Goal: Task Accomplishment & Management: Complete application form

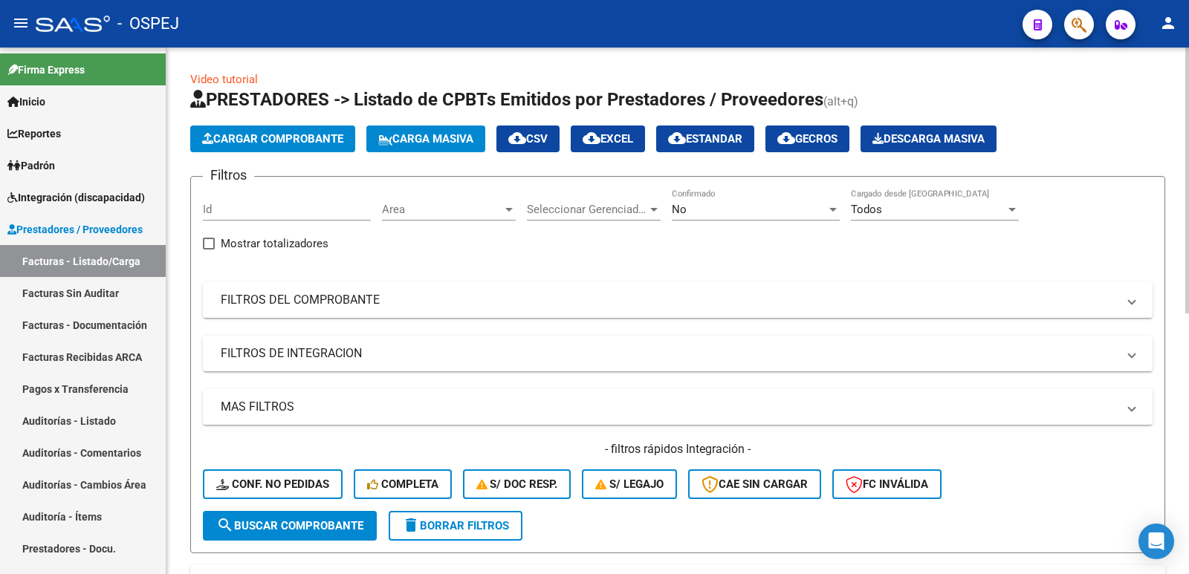
click at [273, 145] on span "Cargar Comprobante" at bounding box center [272, 138] width 141 height 13
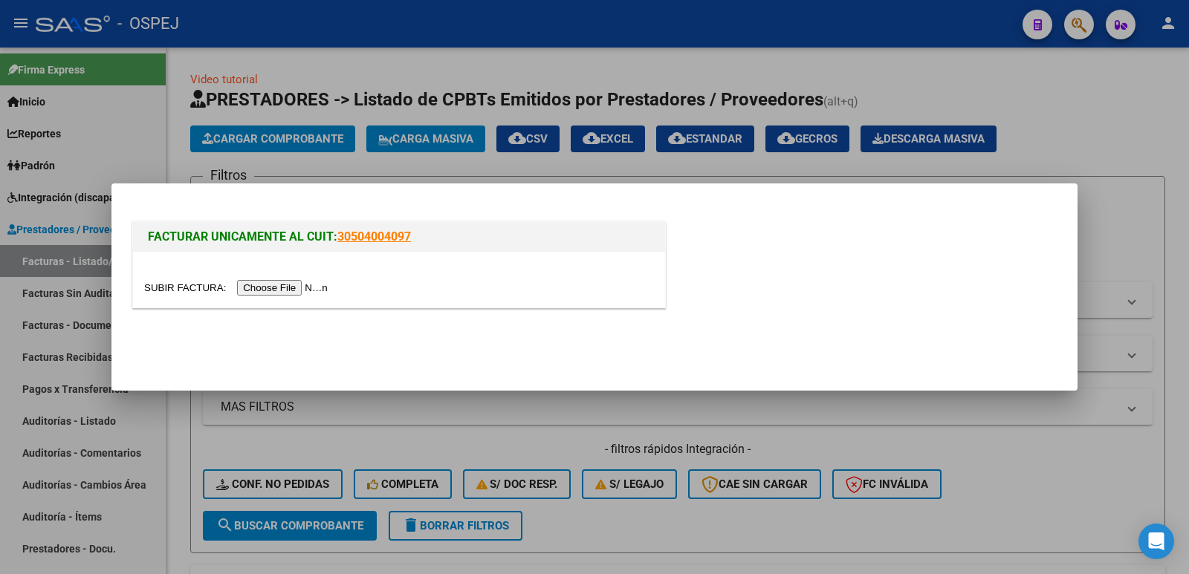
click at [282, 288] on input "file" at bounding box center [238, 288] width 188 height 16
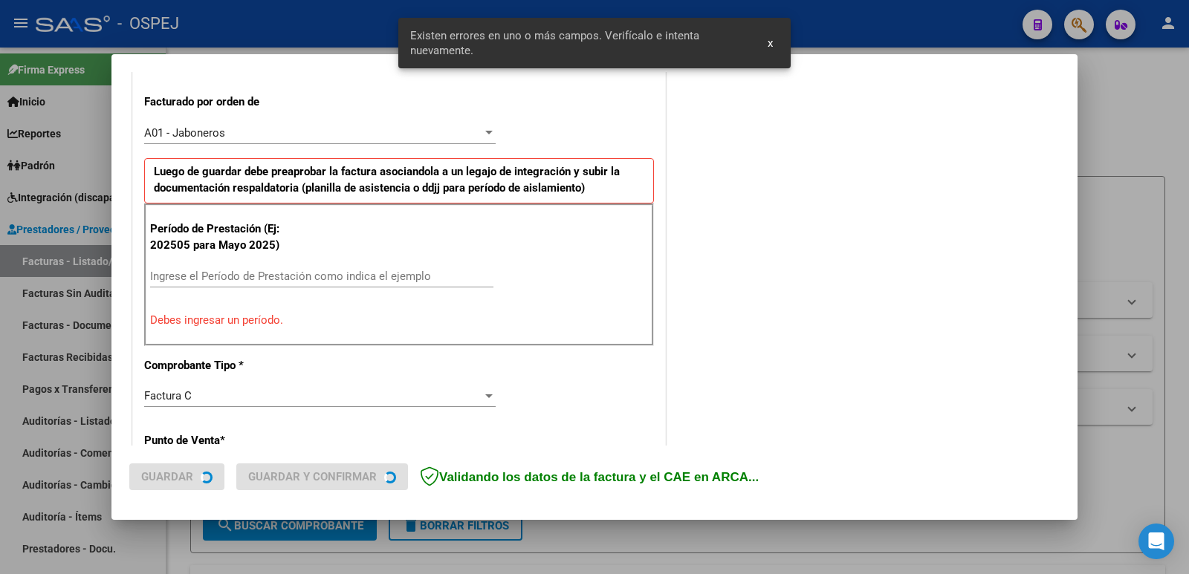
scroll to position [406, 0]
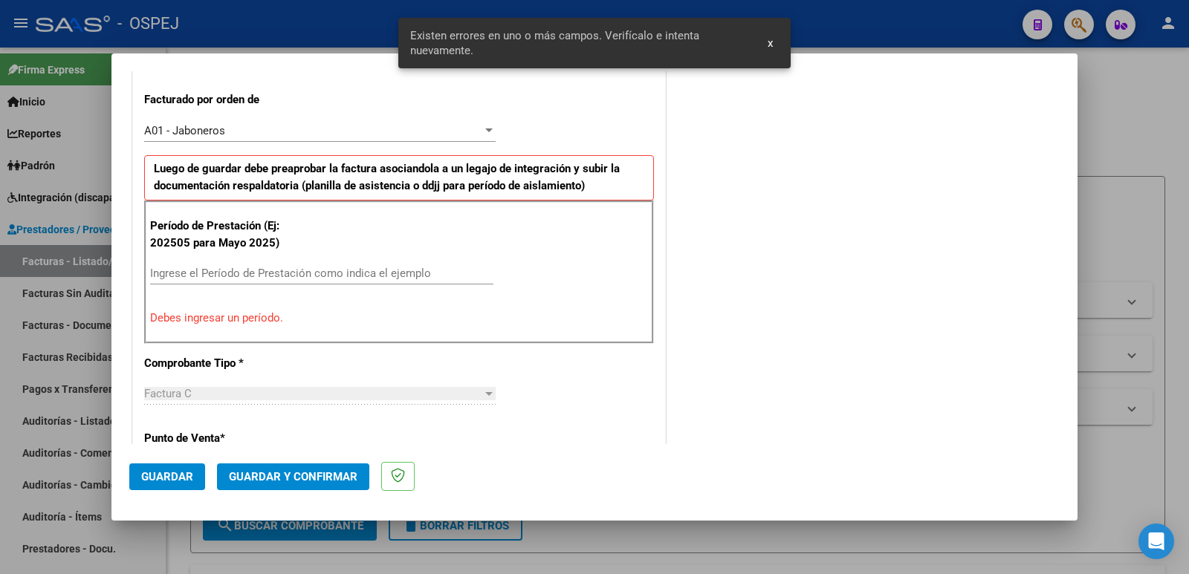
click at [345, 280] on input "Ingrese el Período de Prestación como indica el ejemplo" at bounding box center [321, 273] width 343 height 13
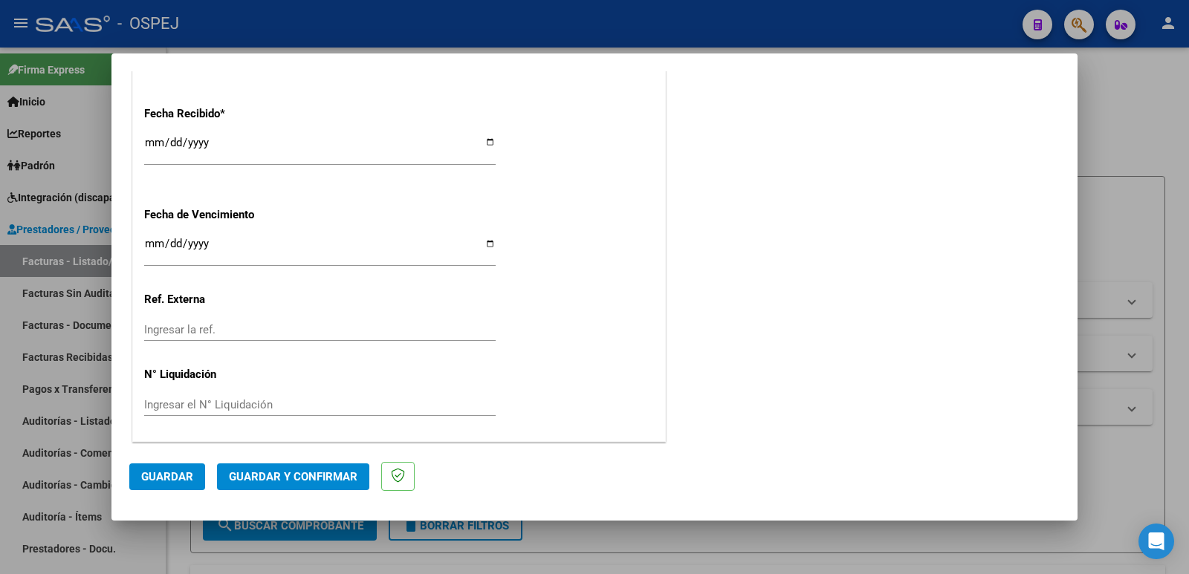
scroll to position [1095, 0]
type input "202508"
click at [166, 481] on span "Guardar" at bounding box center [167, 476] width 52 height 13
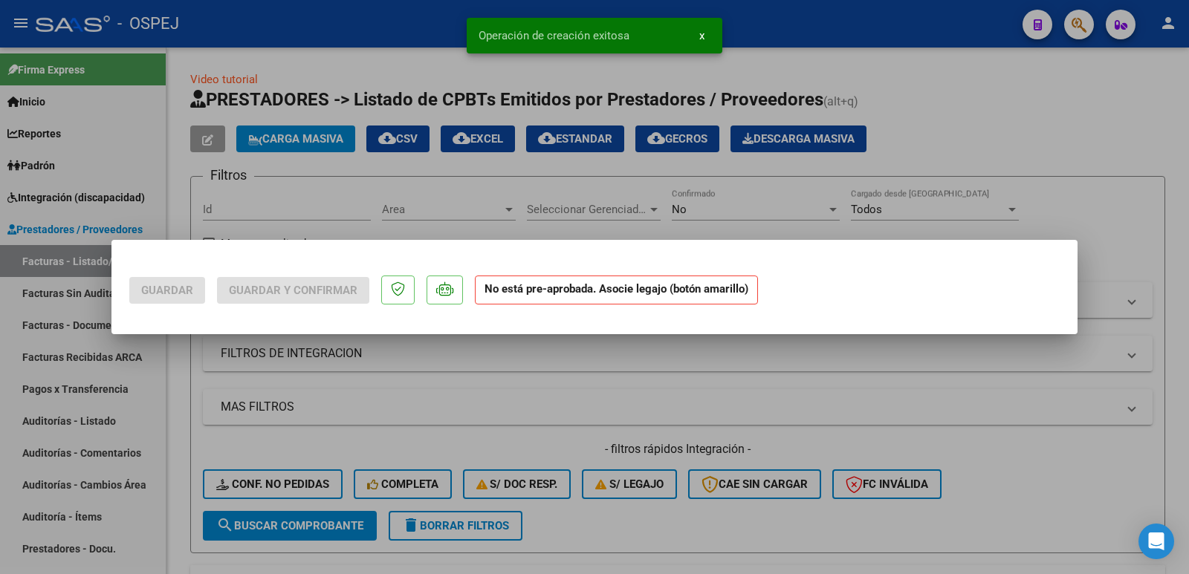
scroll to position [0, 0]
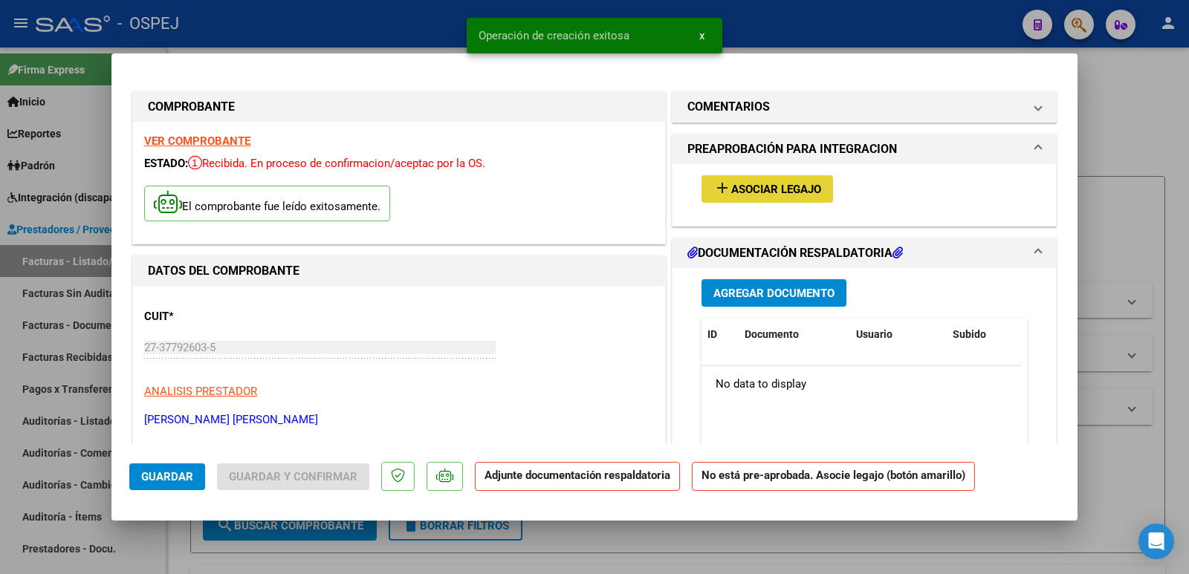
click at [763, 191] on span "Asociar Legajo" at bounding box center [776, 189] width 90 height 13
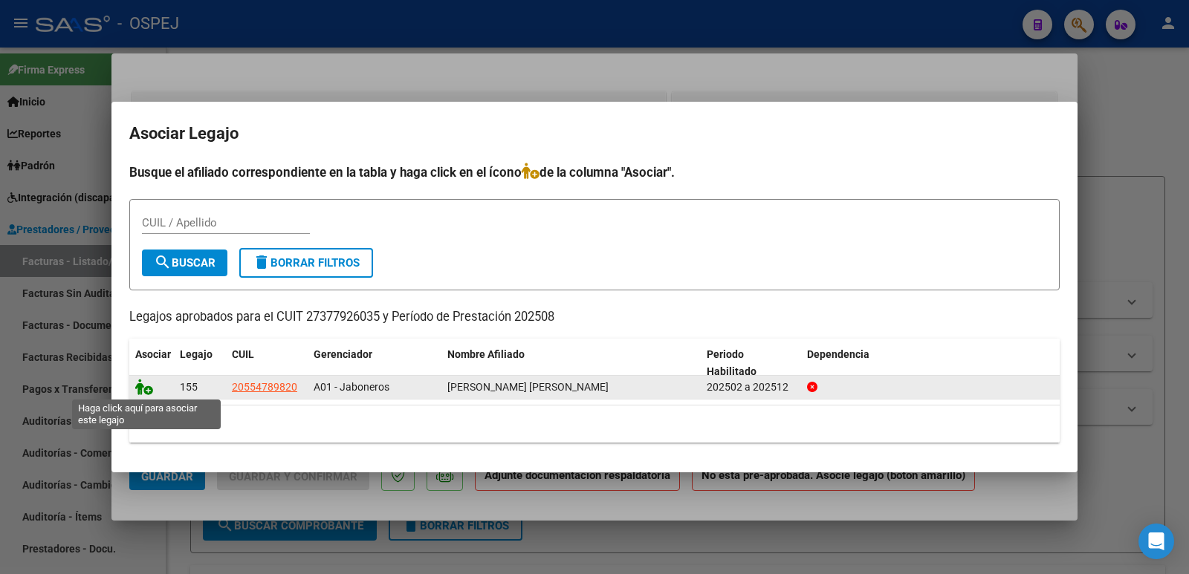
click at [138, 386] on icon at bounding box center [144, 387] width 18 height 16
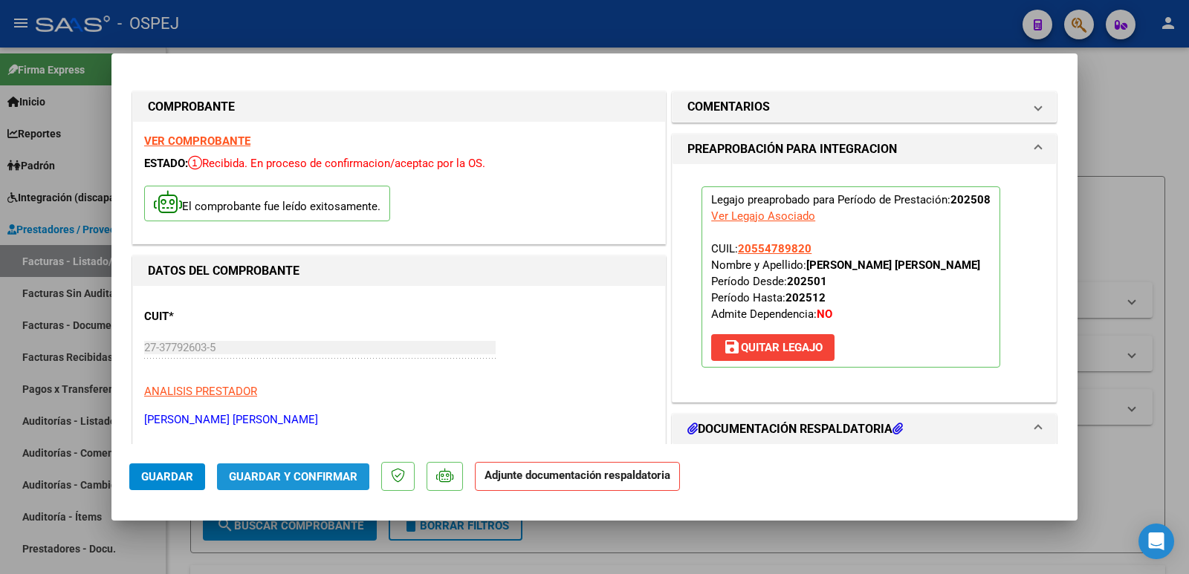
click at [261, 473] on span "Guardar y Confirmar" at bounding box center [293, 476] width 129 height 13
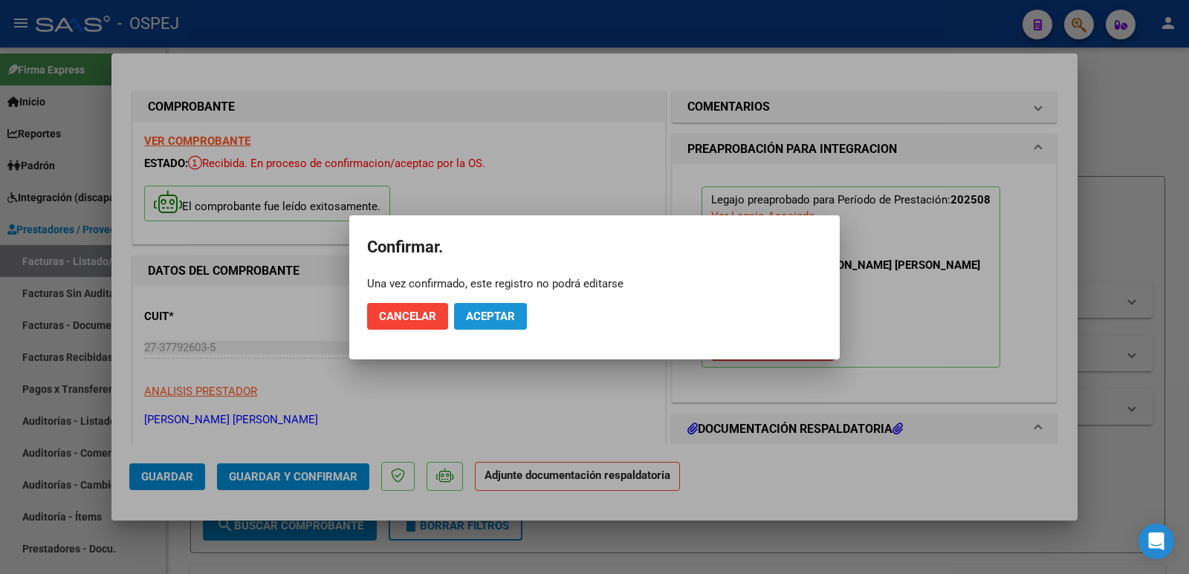
click at [485, 313] on span "Aceptar" at bounding box center [490, 316] width 49 height 13
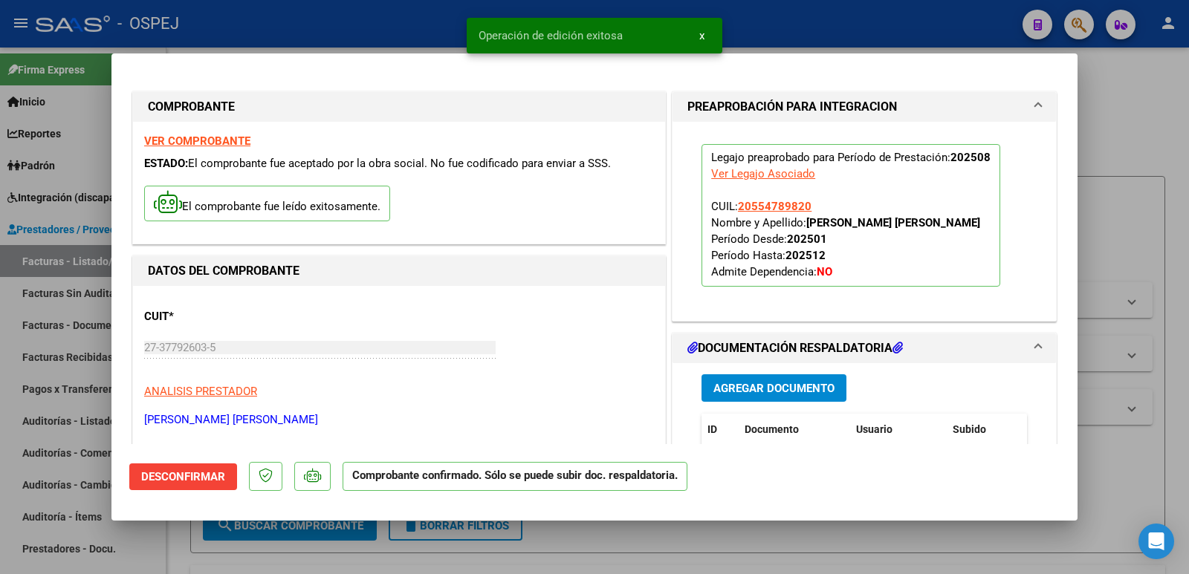
click at [354, 26] on div at bounding box center [594, 287] width 1189 height 574
type input "$ 0,00"
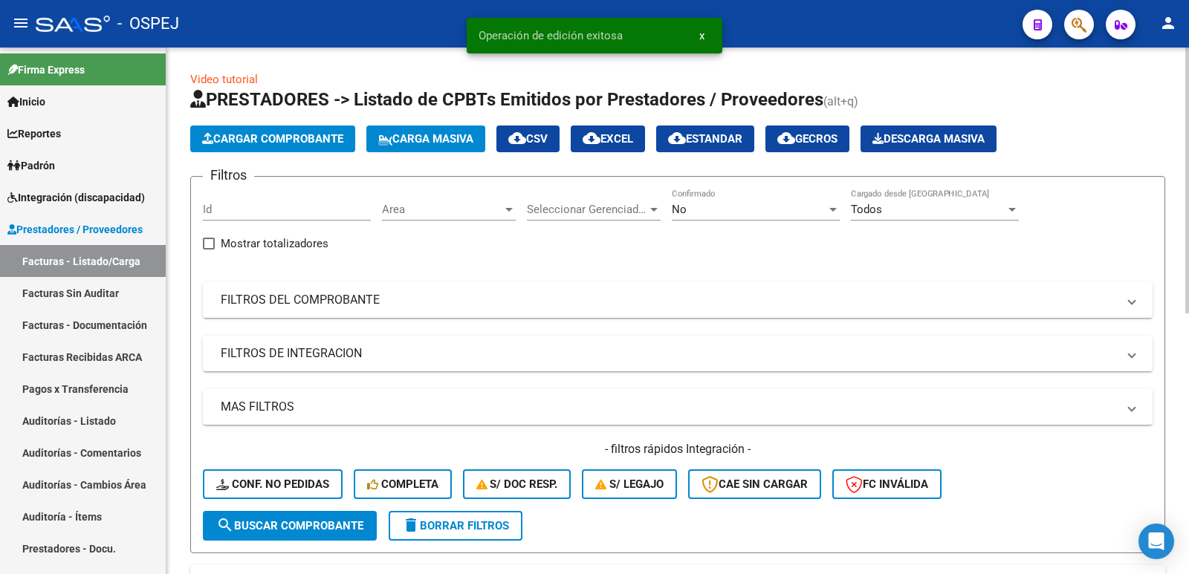
click at [743, 210] on div "No" at bounding box center [749, 209] width 155 height 13
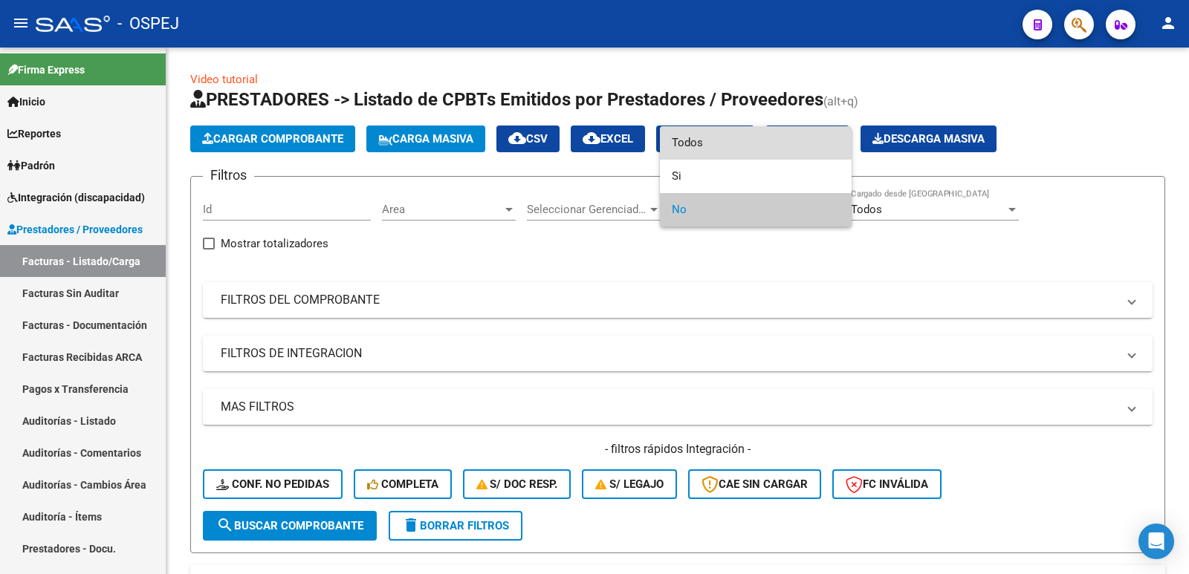
click at [717, 140] on span "Todos" at bounding box center [756, 142] width 168 height 33
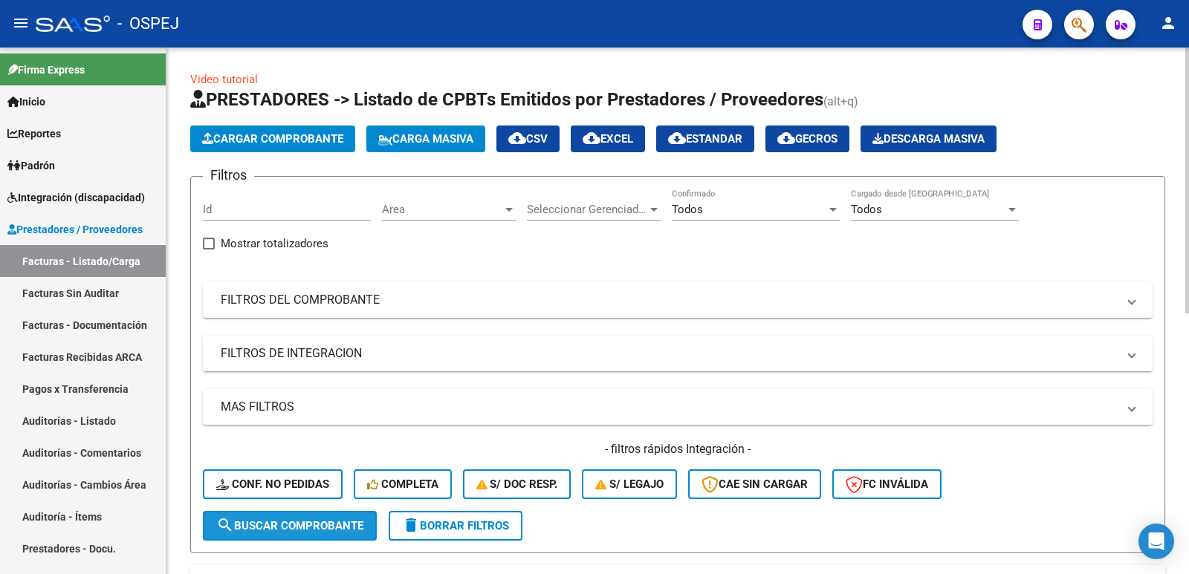
click at [258, 531] on span "search Buscar Comprobante" at bounding box center [289, 525] width 147 height 13
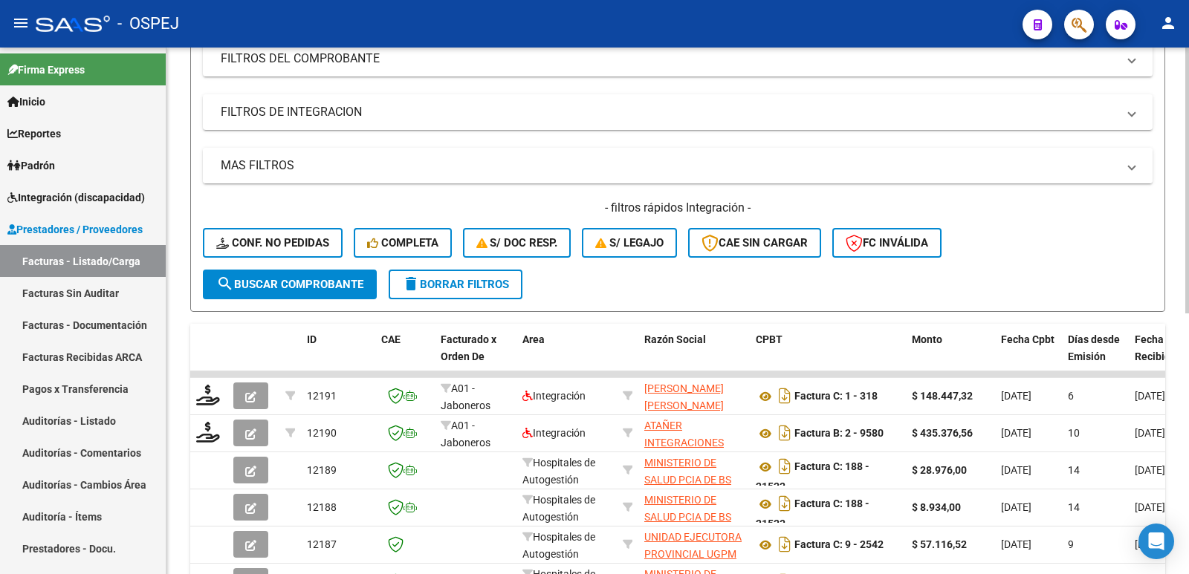
scroll to position [297, 0]
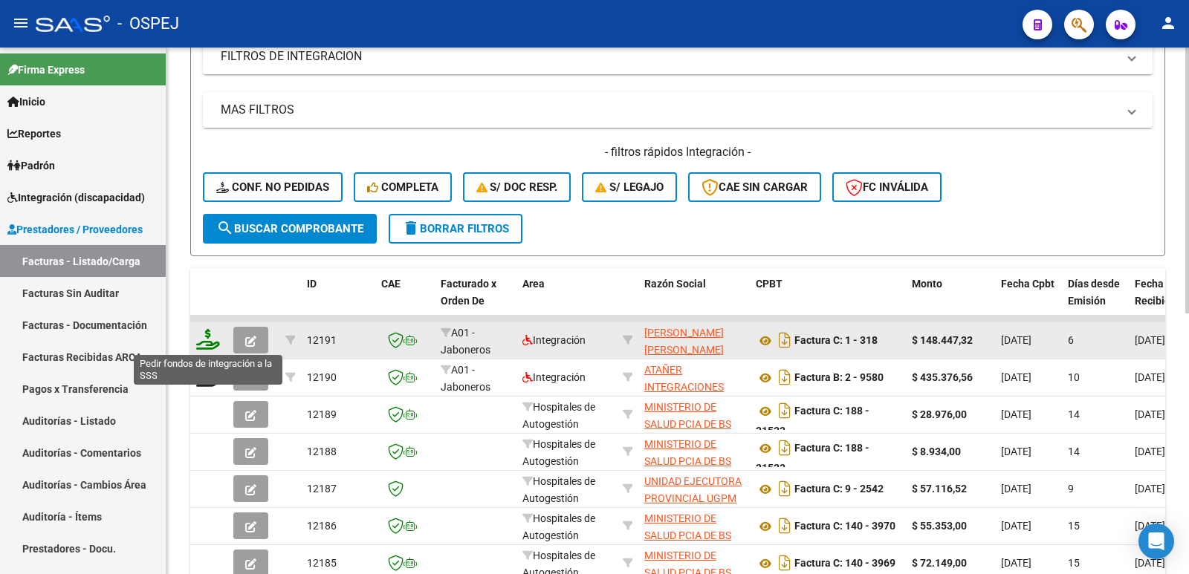
click at [205, 337] on icon at bounding box center [208, 339] width 24 height 21
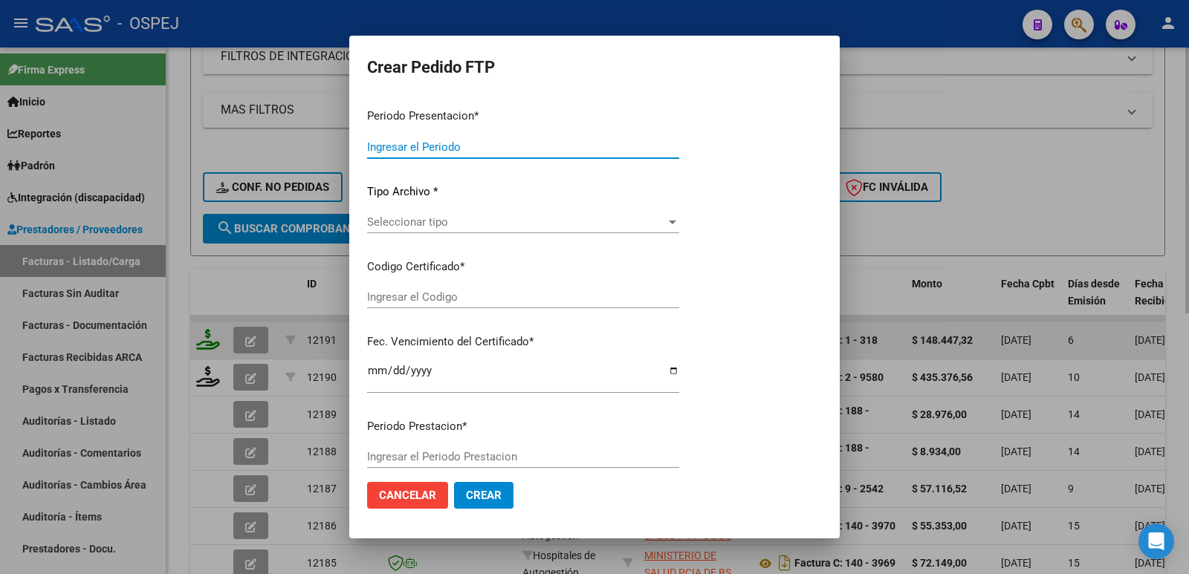
type input "202508"
type input "$ 148.447,32"
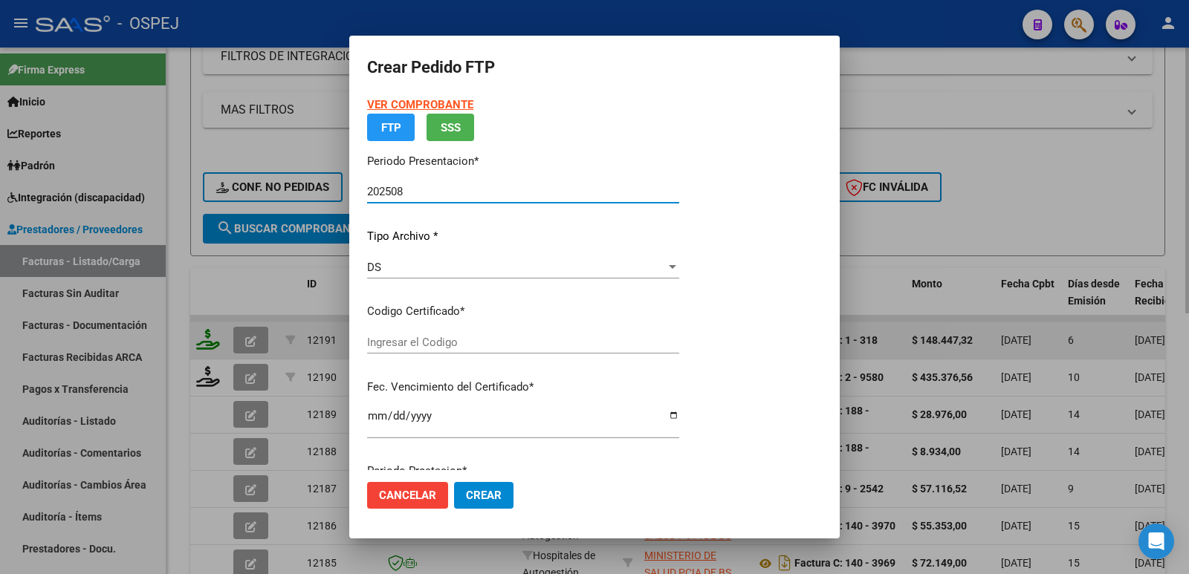
type input "ARG02000554789822024031120250311BUE427"
type input "[DATE]"
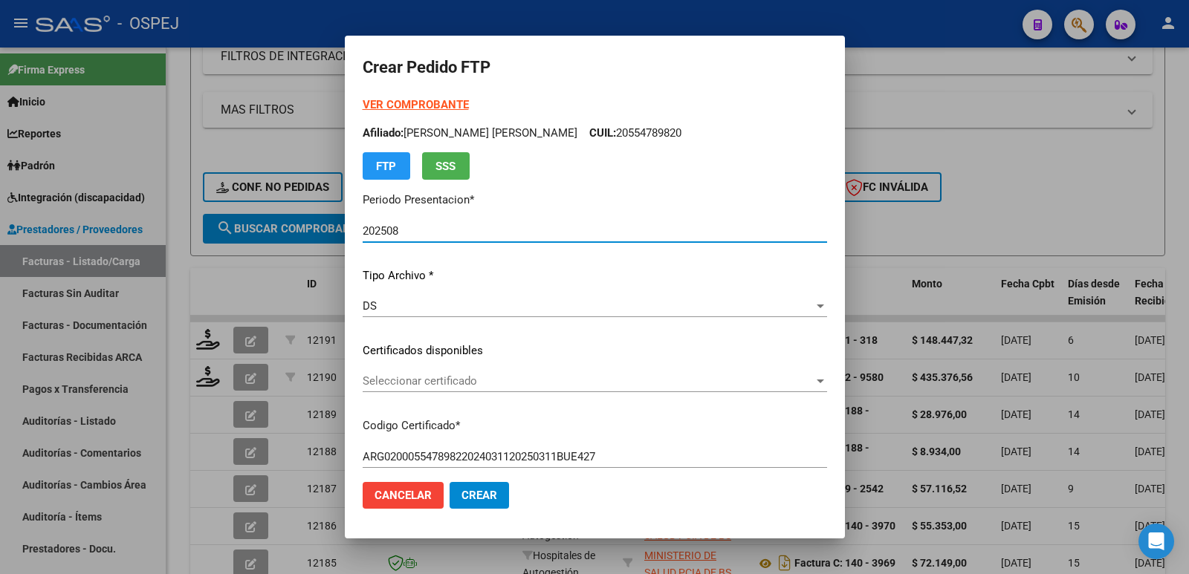
click at [487, 379] on span "Seleccionar certificado" at bounding box center [588, 381] width 451 height 13
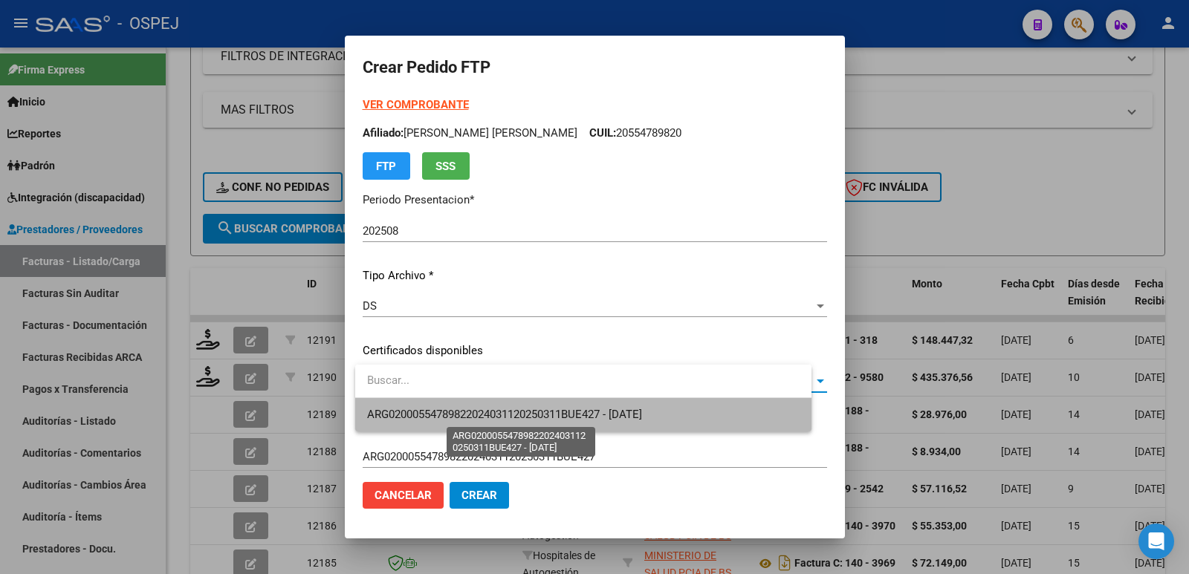
click at [500, 417] on span "ARG02000554789822024031120250311BUE427 - [DATE]" at bounding box center [504, 414] width 275 height 13
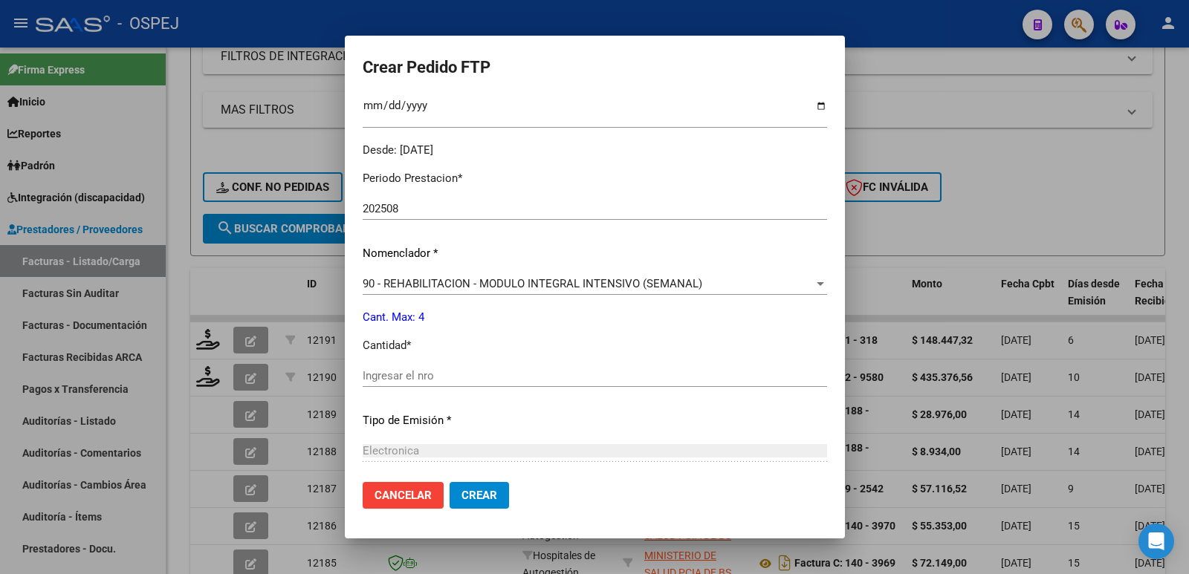
scroll to position [446, 0]
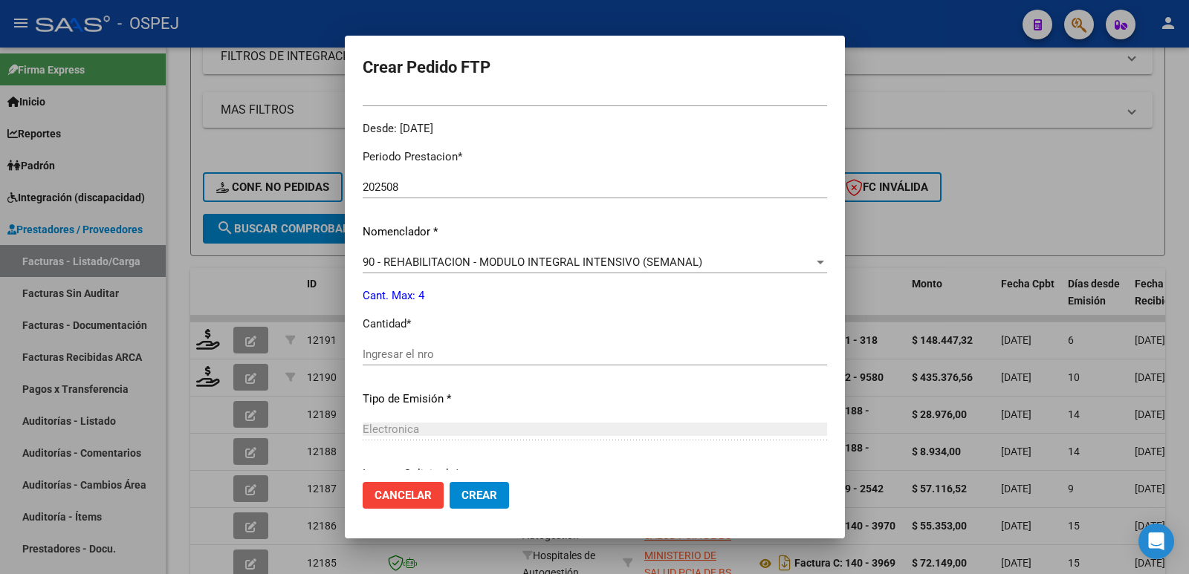
click at [640, 363] on div "Ingresar el nro" at bounding box center [595, 354] width 464 height 22
click at [638, 355] on input "Ingresar el nro" at bounding box center [595, 354] width 464 height 13
type input "4"
click at [487, 493] on span "Crear" at bounding box center [479, 495] width 36 height 13
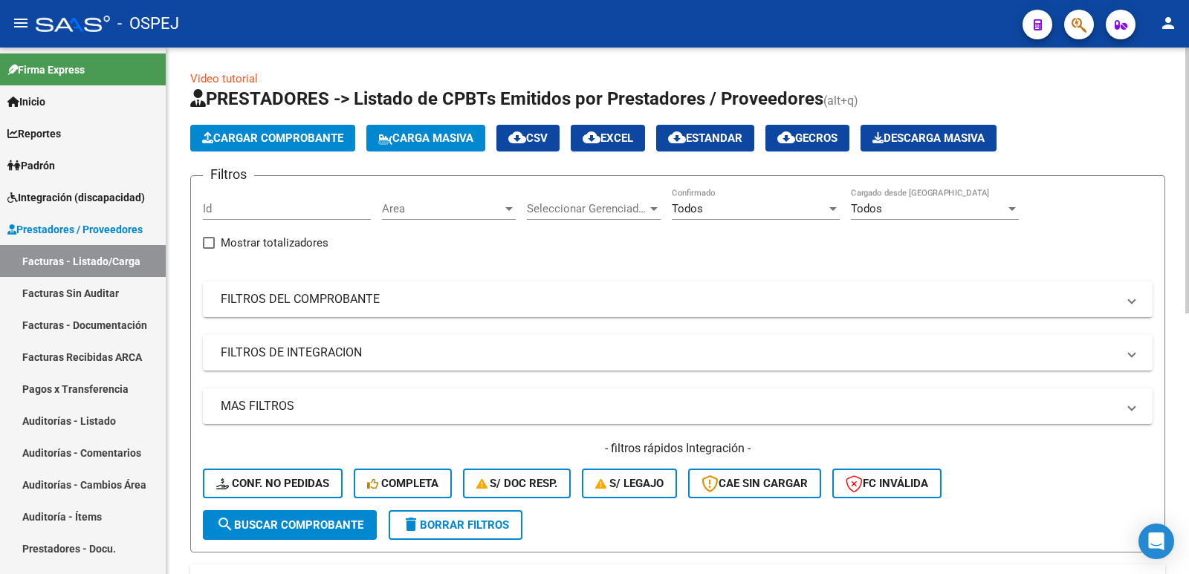
scroll to position [0, 0]
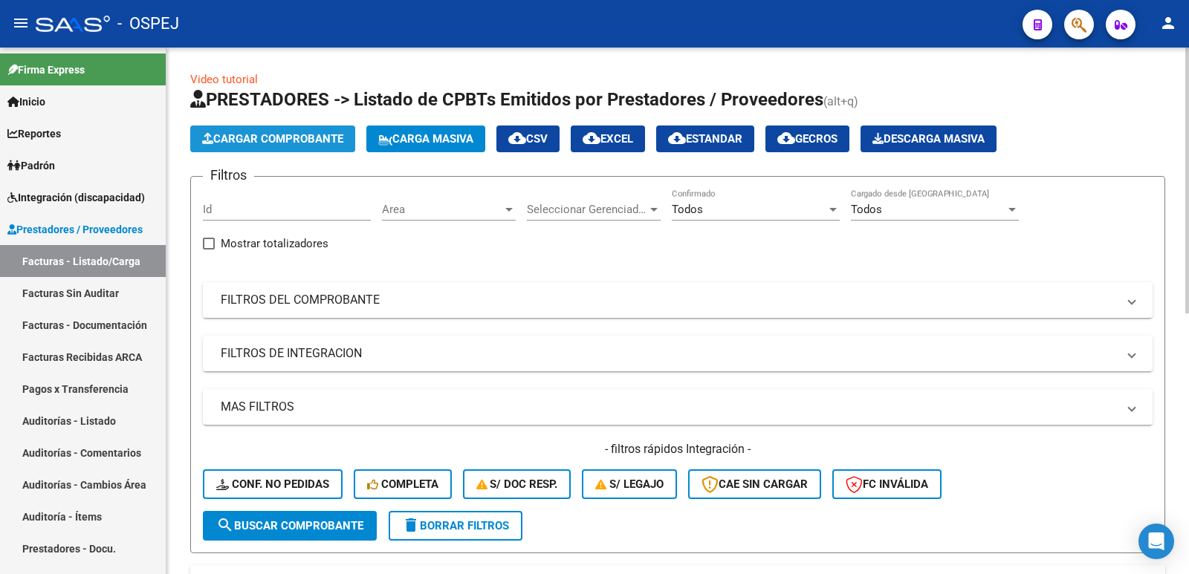
click at [275, 143] on span "Cargar Comprobante" at bounding box center [272, 138] width 141 height 13
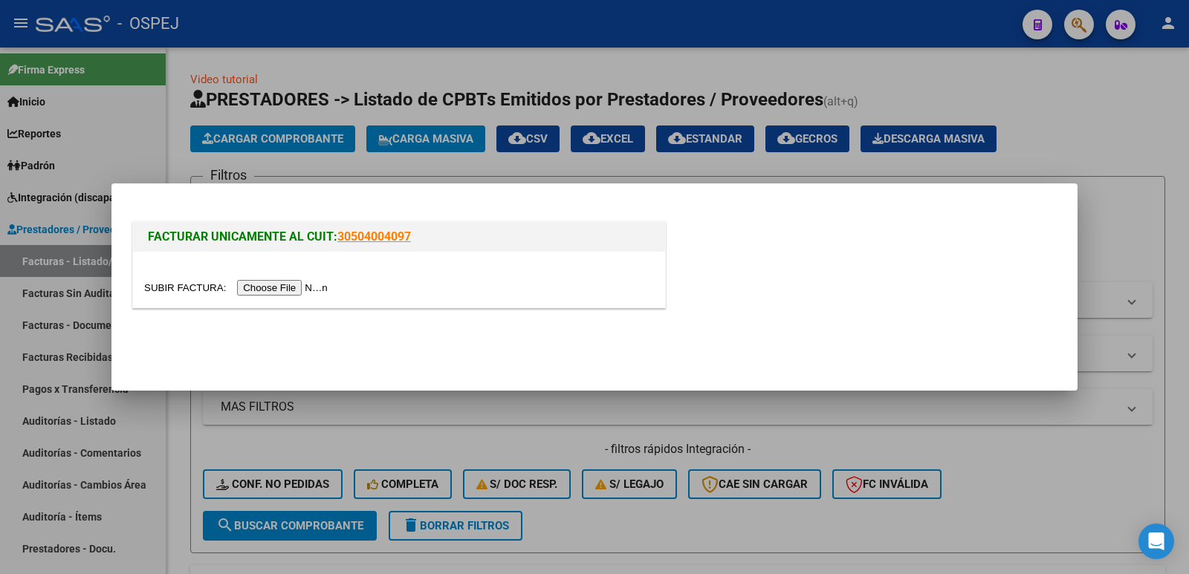
click at [271, 291] on input "file" at bounding box center [238, 288] width 188 height 16
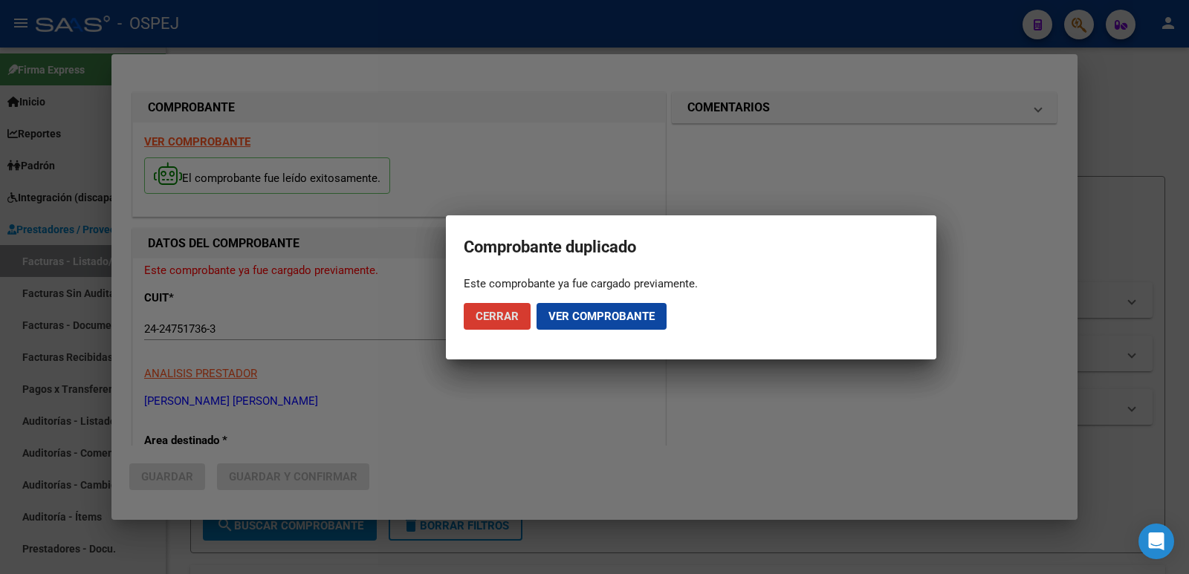
click at [607, 317] on span "Ver comprobante" at bounding box center [601, 316] width 106 height 13
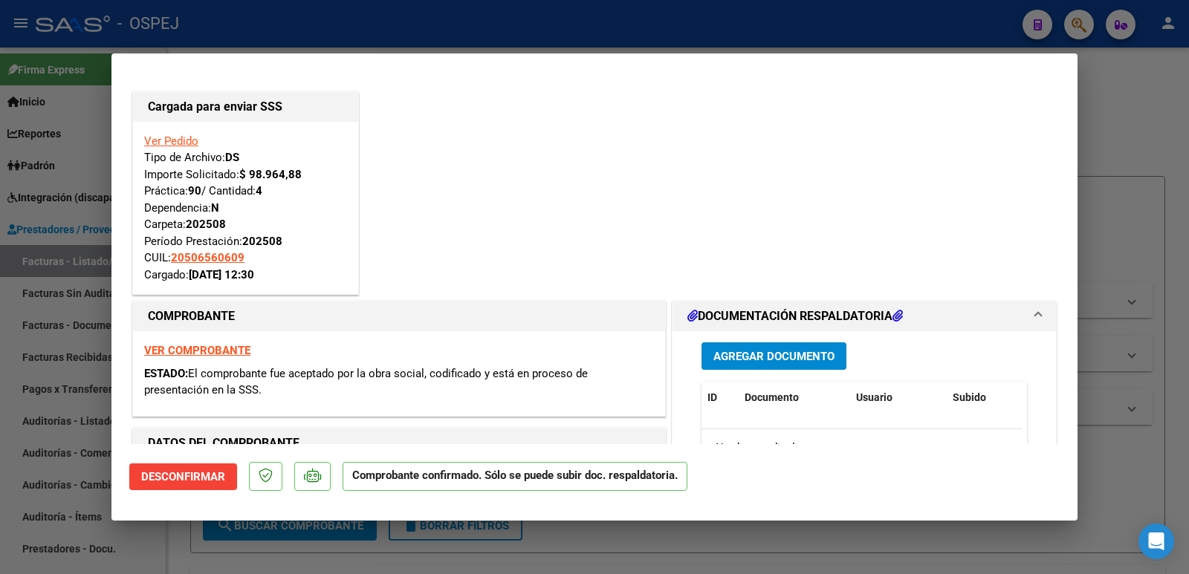
click at [387, 28] on div at bounding box center [594, 287] width 1189 height 574
type input "$ 0,00"
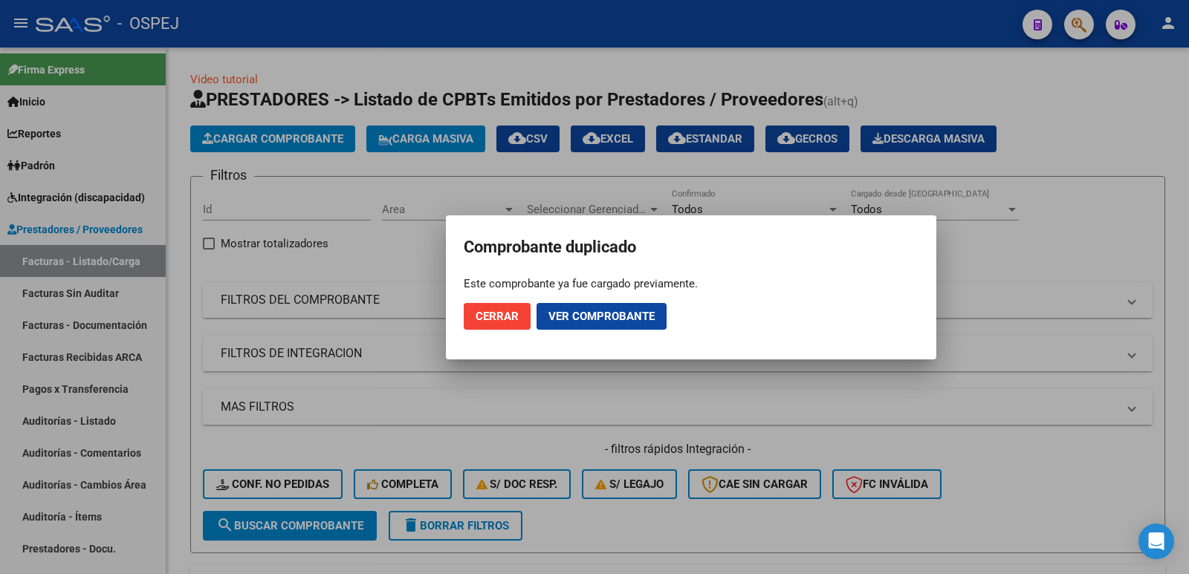
click at [473, 317] on button "Cerrar" at bounding box center [497, 316] width 67 height 27
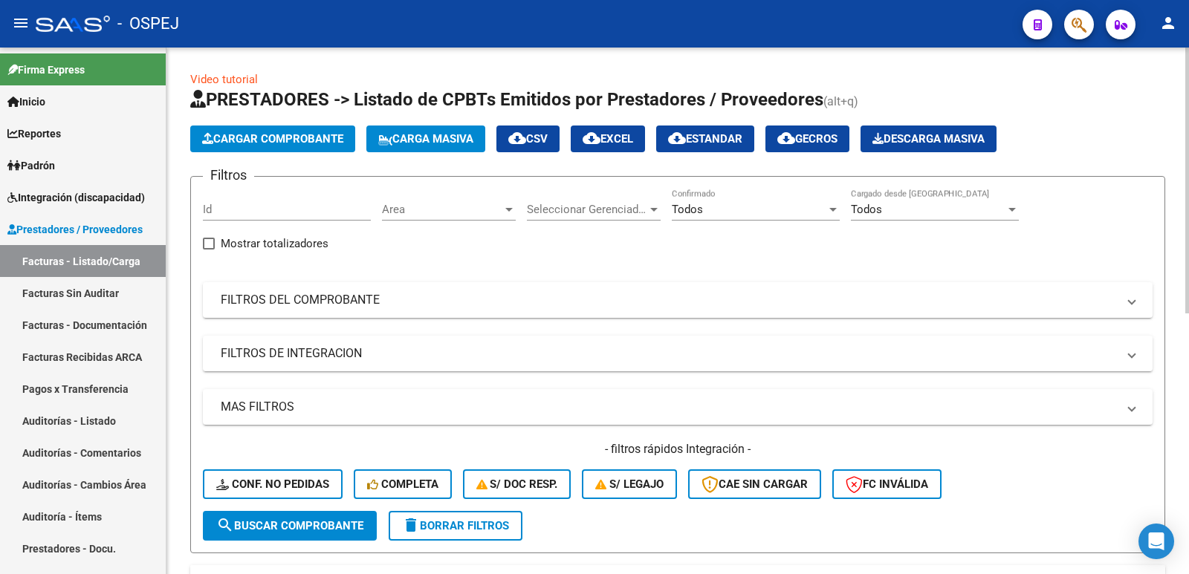
click at [265, 140] on span "Cargar Comprobante" at bounding box center [272, 138] width 141 height 13
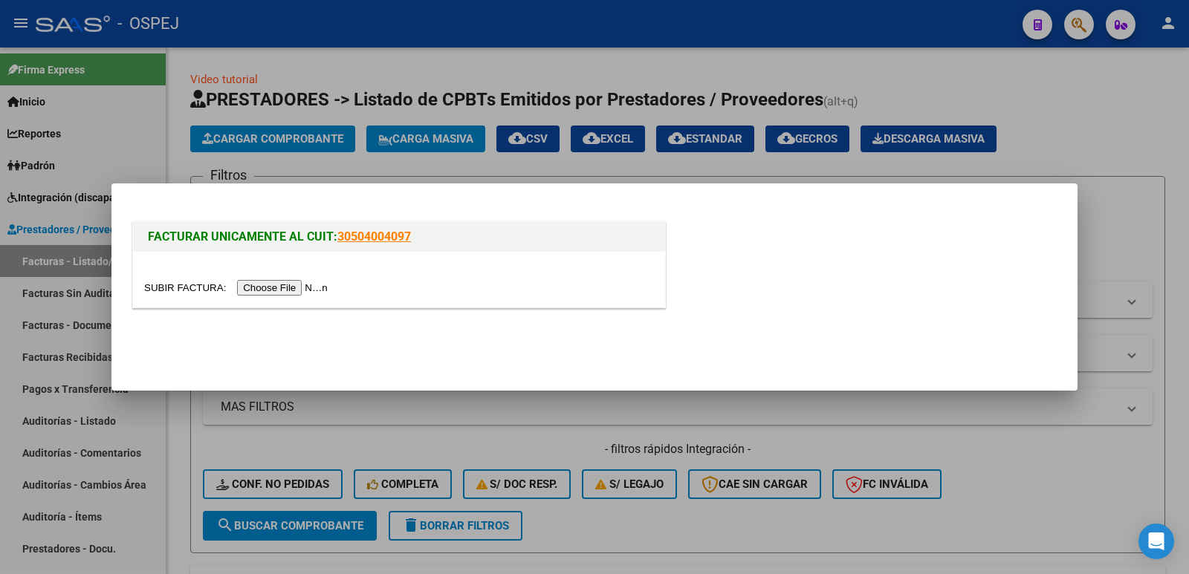
click at [269, 288] on input "file" at bounding box center [238, 288] width 188 height 16
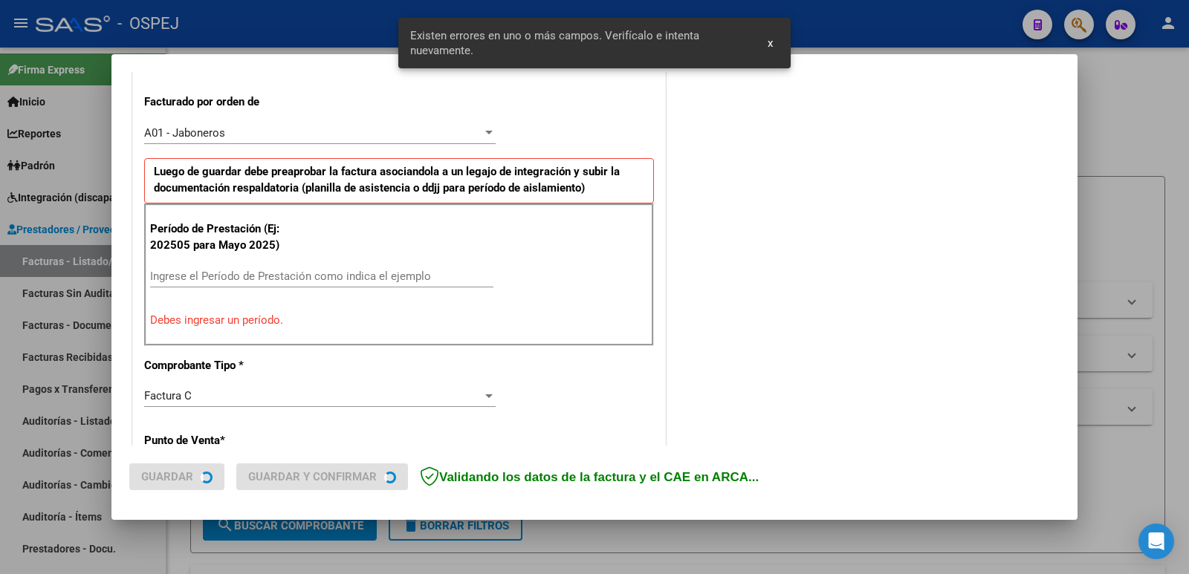
scroll to position [406, 0]
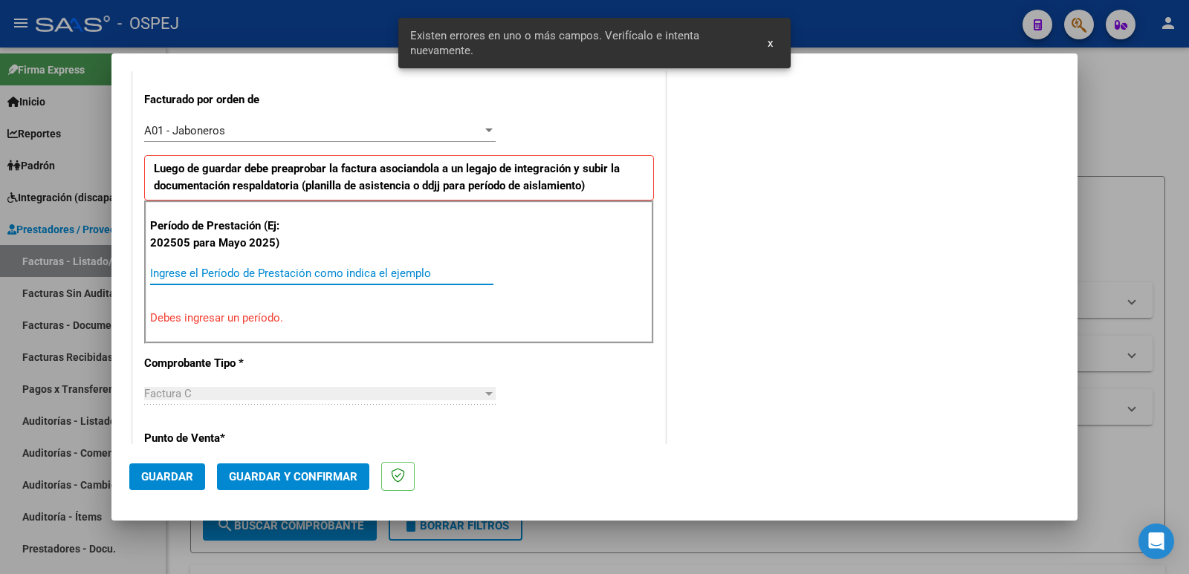
click at [304, 271] on input "Ingrese el Período de Prestación como indica el ejemplo" at bounding box center [321, 273] width 343 height 13
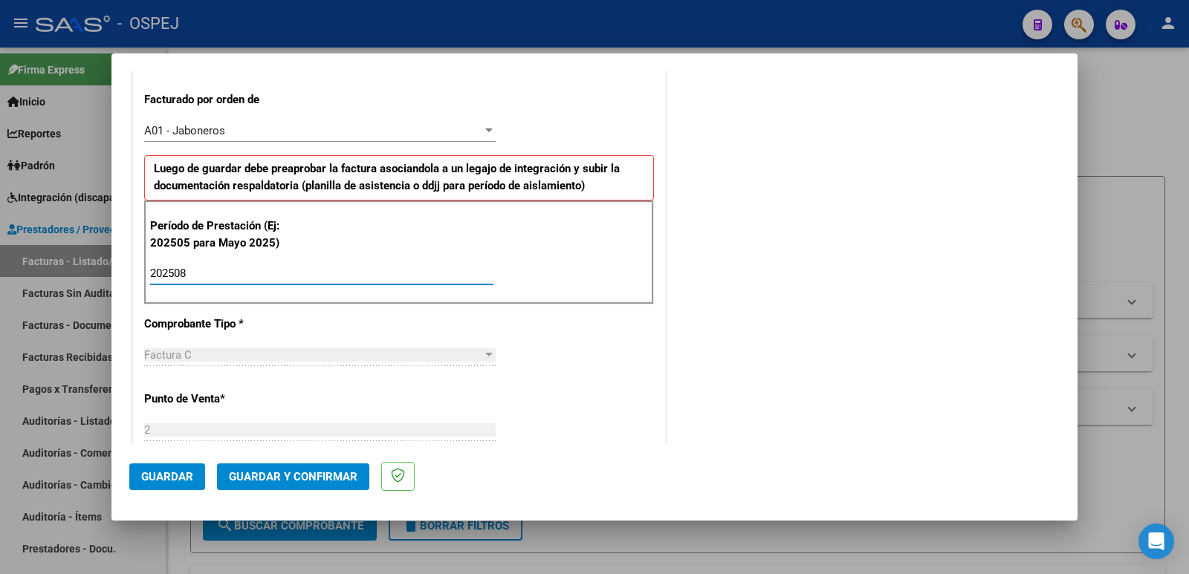
type input "202508"
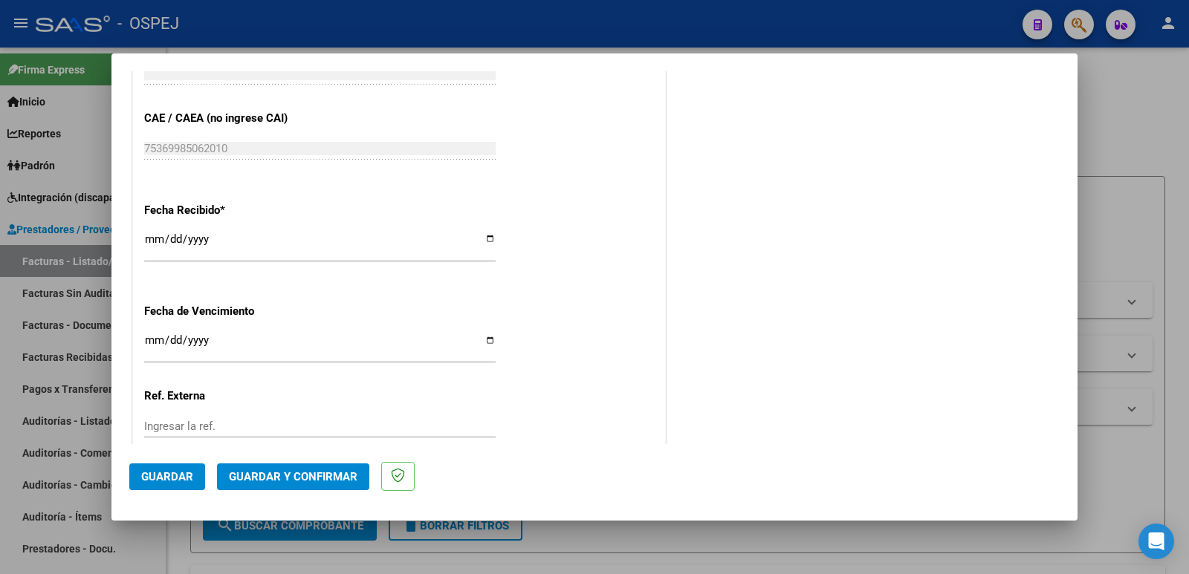
scroll to position [1000, 0]
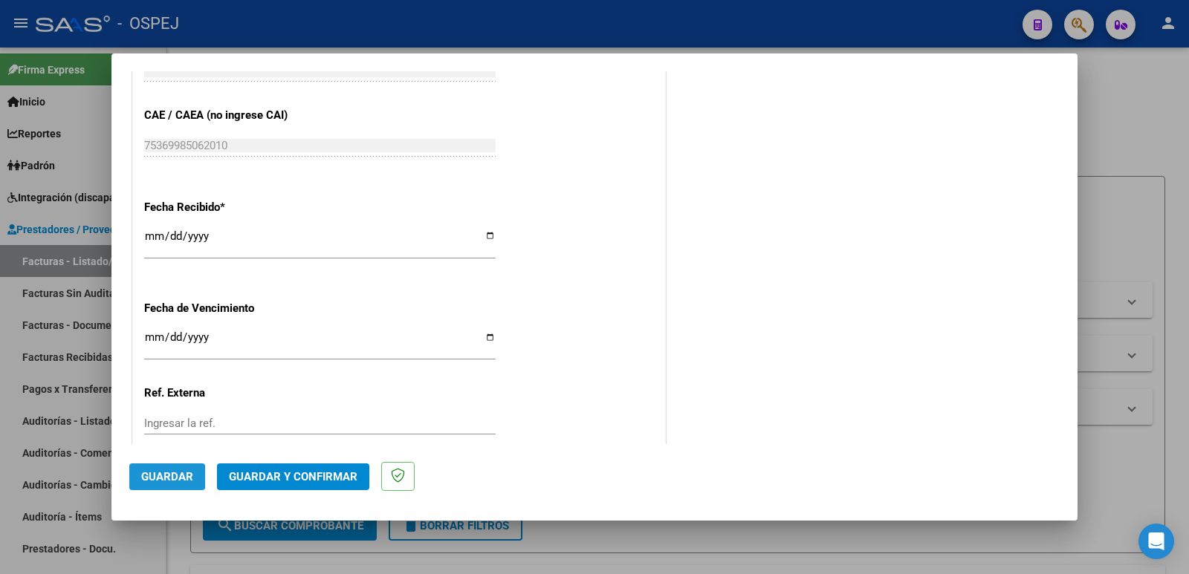
click at [153, 476] on span "Guardar" at bounding box center [167, 476] width 52 height 13
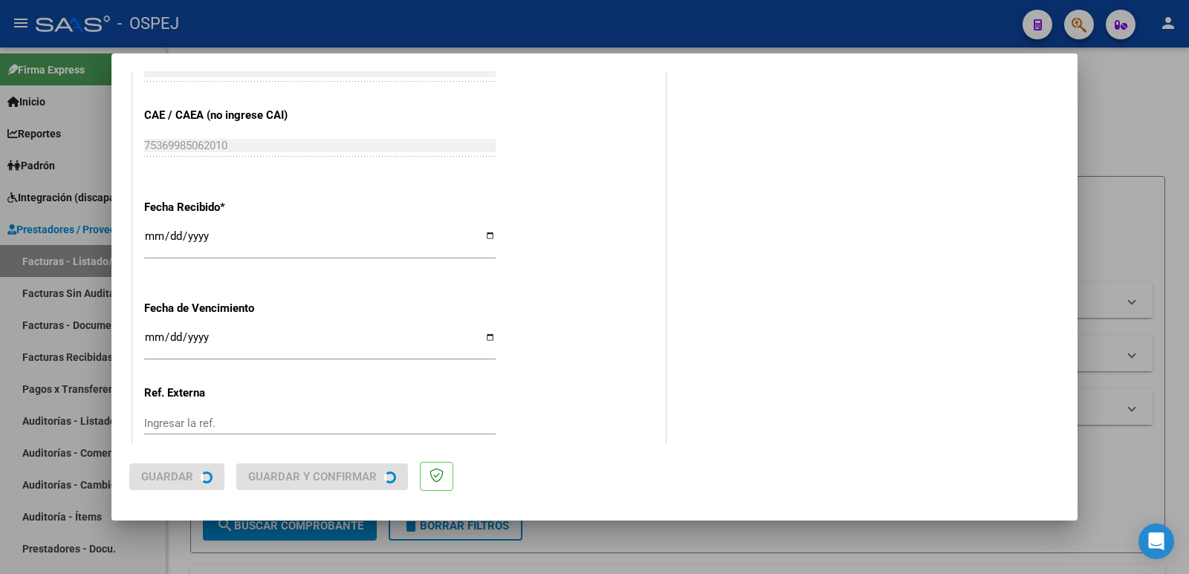
scroll to position [0, 0]
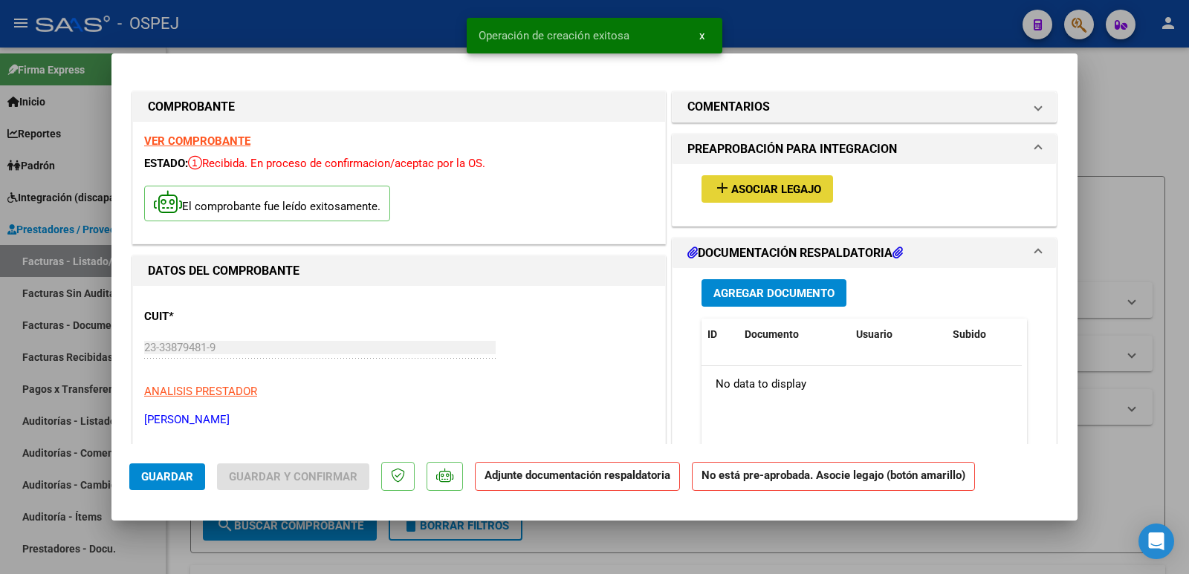
click at [781, 187] on span "Asociar Legajo" at bounding box center [776, 189] width 90 height 13
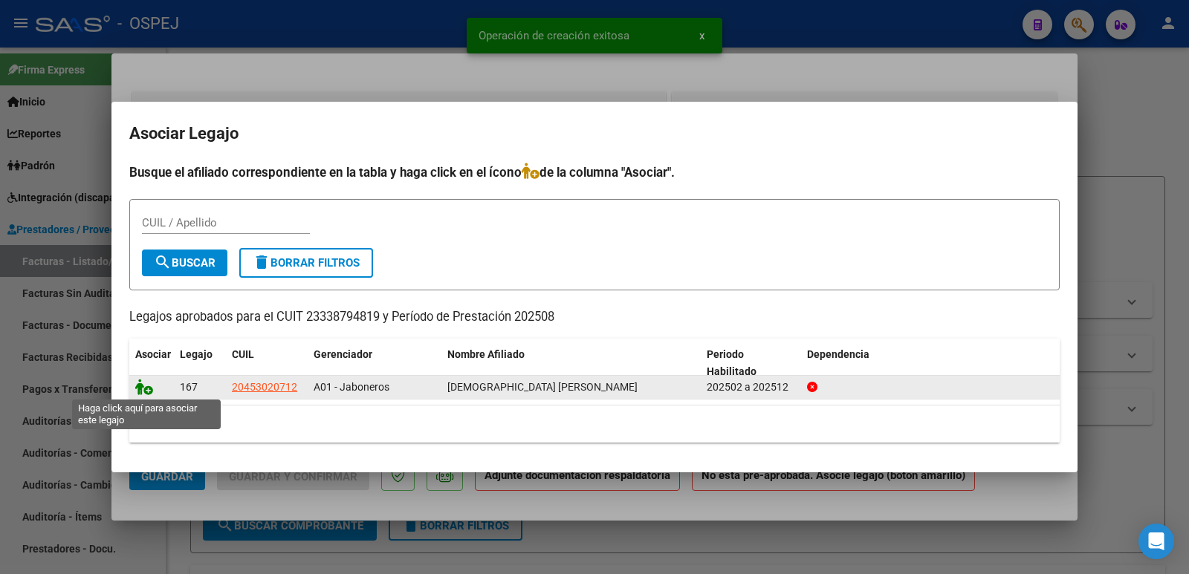
click at [145, 390] on icon at bounding box center [144, 387] width 18 height 16
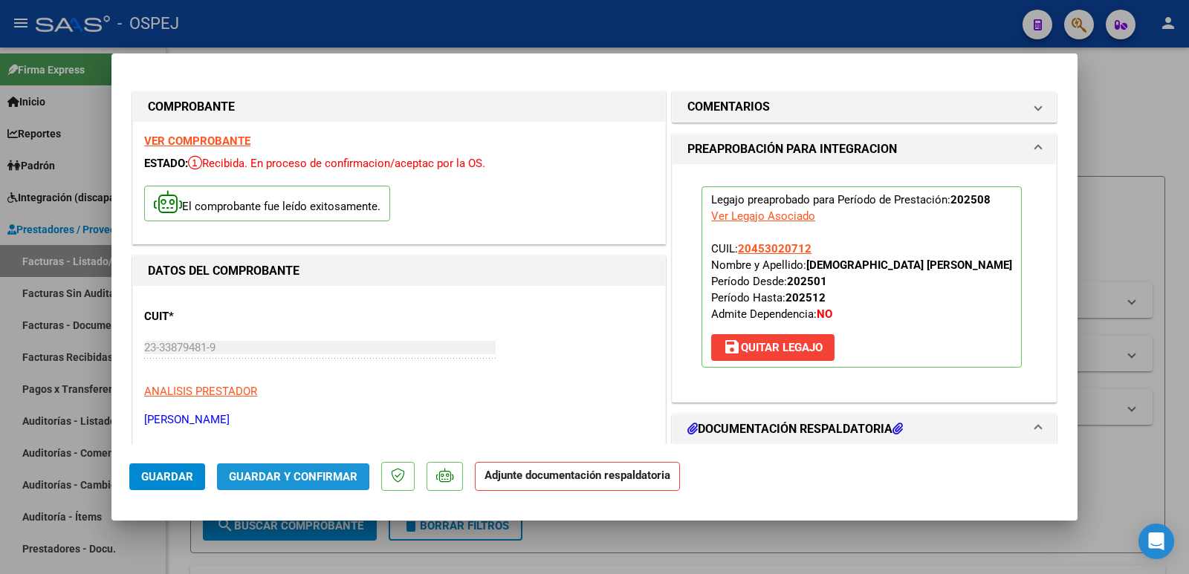
click at [259, 477] on span "Guardar y Confirmar" at bounding box center [293, 476] width 129 height 13
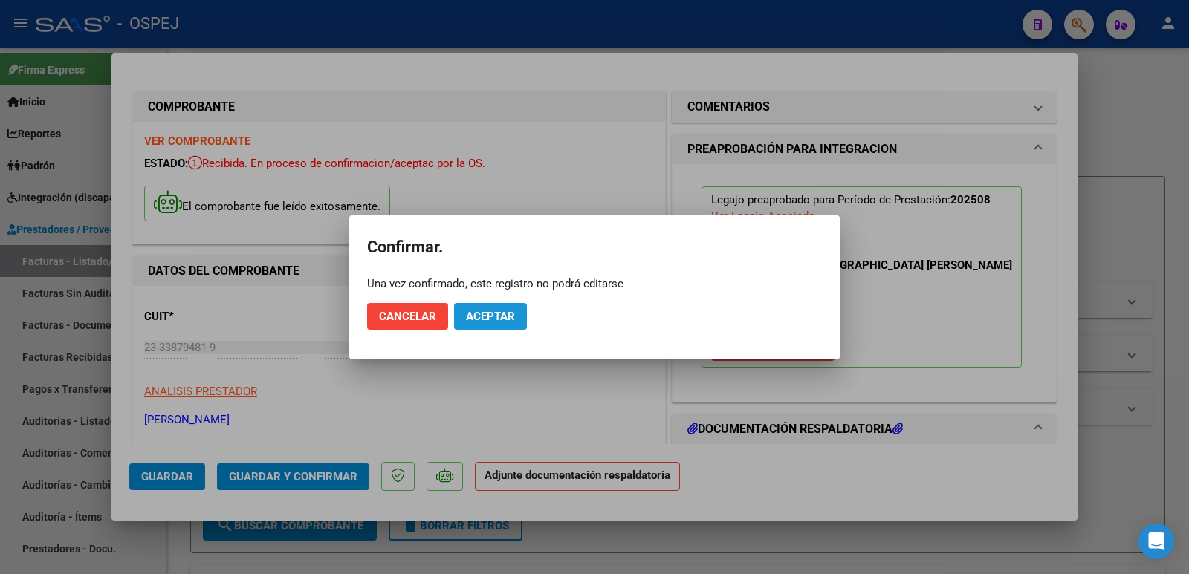
click at [478, 315] on span "Aceptar" at bounding box center [490, 316] width 49 height 13
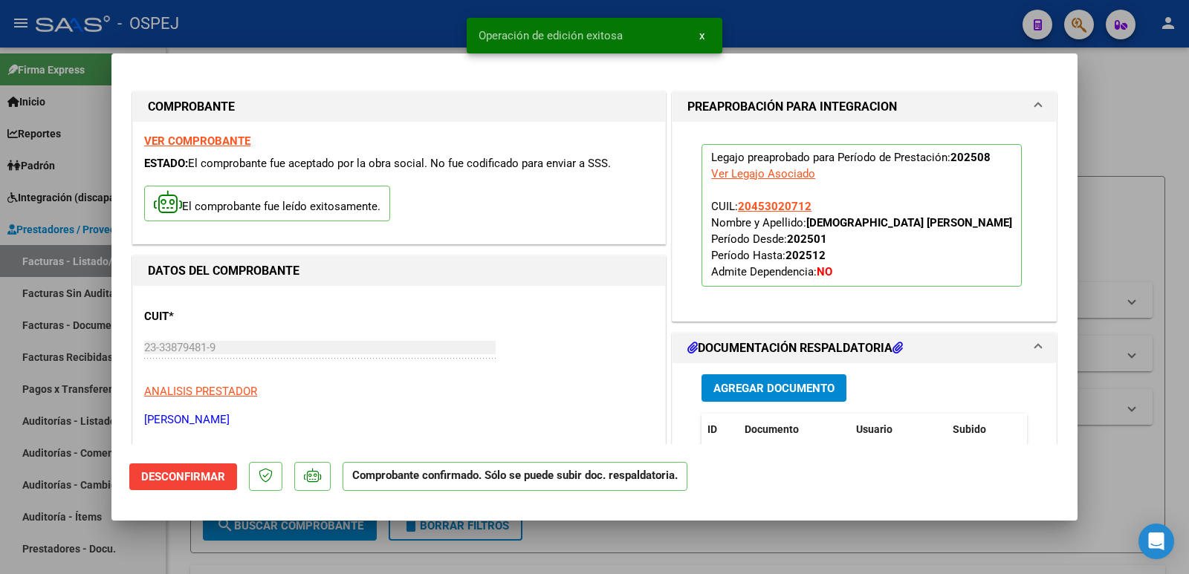
click at [386, 34] on div at bounding box center [594, 287] width 1189 height 574
type input "$ 0,00"
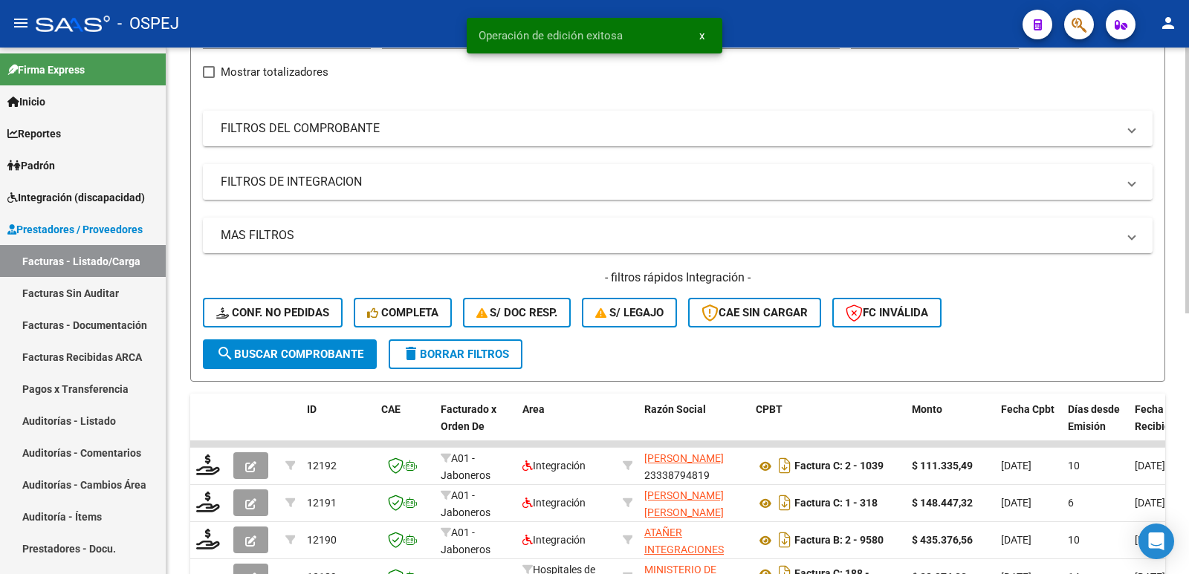
scroll to position [297, 0]
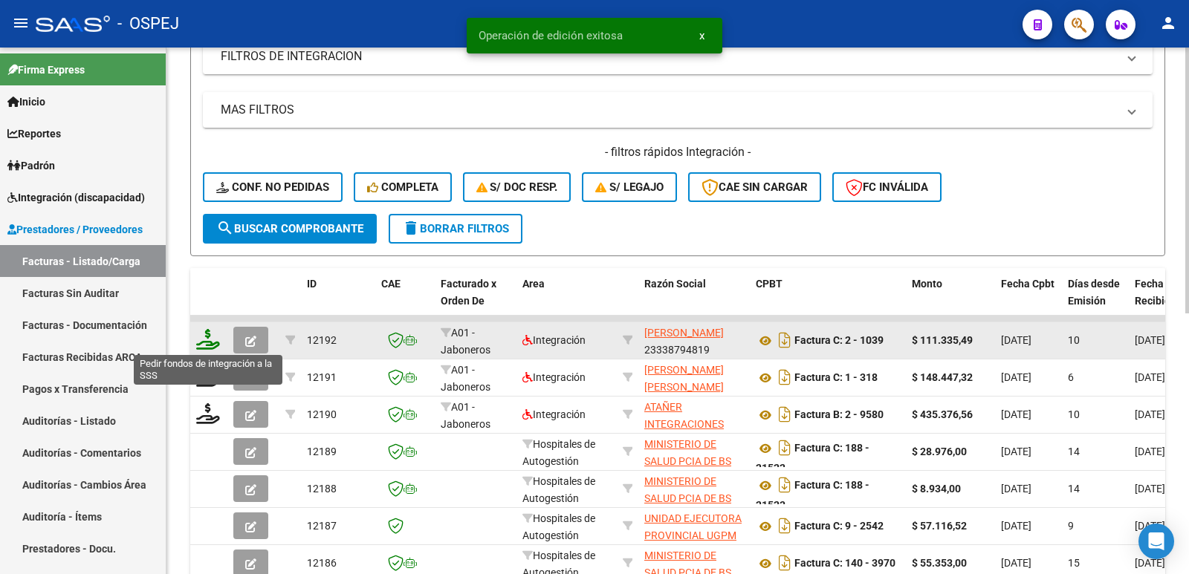
click at [206, 335] on icon at bounding box center [208, 339] width 24 height 21
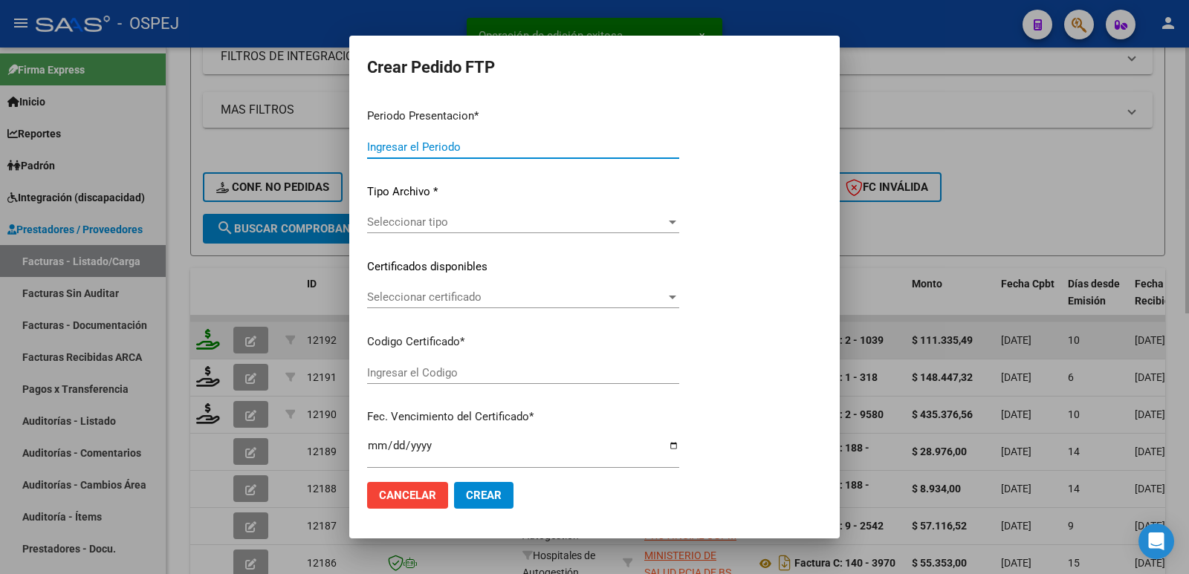
type input "202508"
type input "$ 111.335,49"
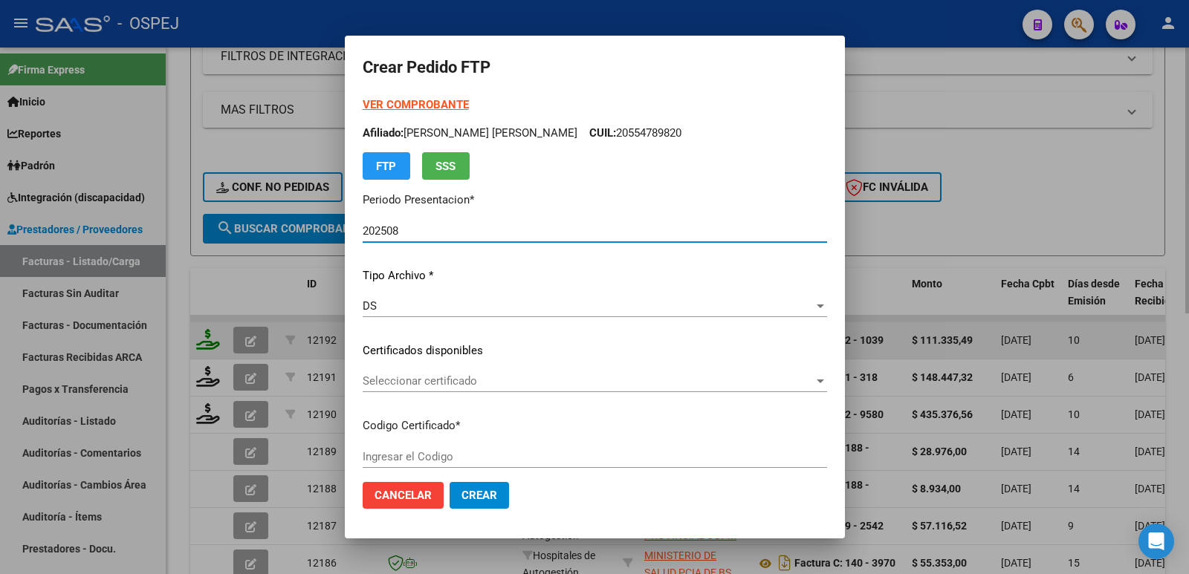
type input "arg02000453020712022041120320411bs"
type input "[DATE]"
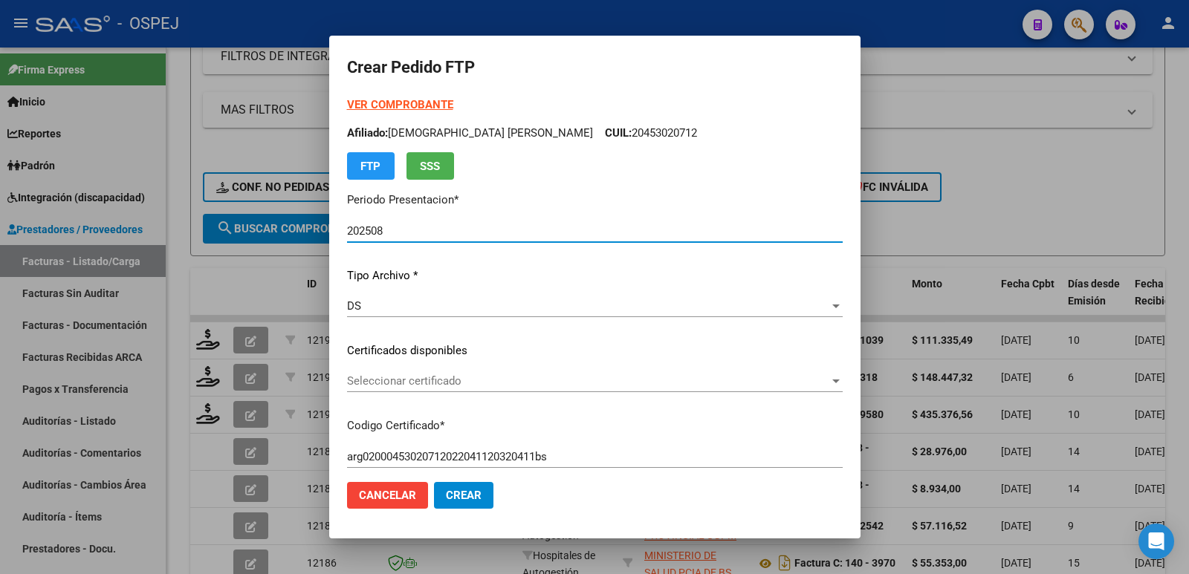
click at [441, 387] on span "Seleccionar certificado" at bounding box center [588, 381] width 482 height 13
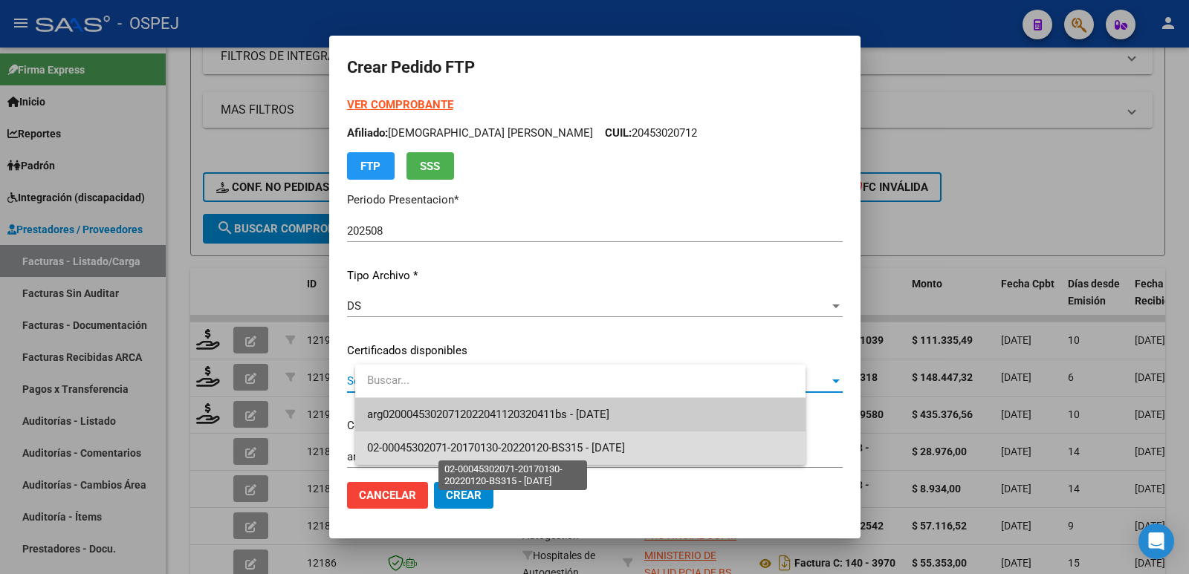
click at [451, 442] on span "02-00045302071-20170130-20220120-BS315 - [DATE]" at bounding box center [496, 447] width 258 height 13
type input "02-00045302071-20170130-20220120-BS315"
type input "[DATE]"
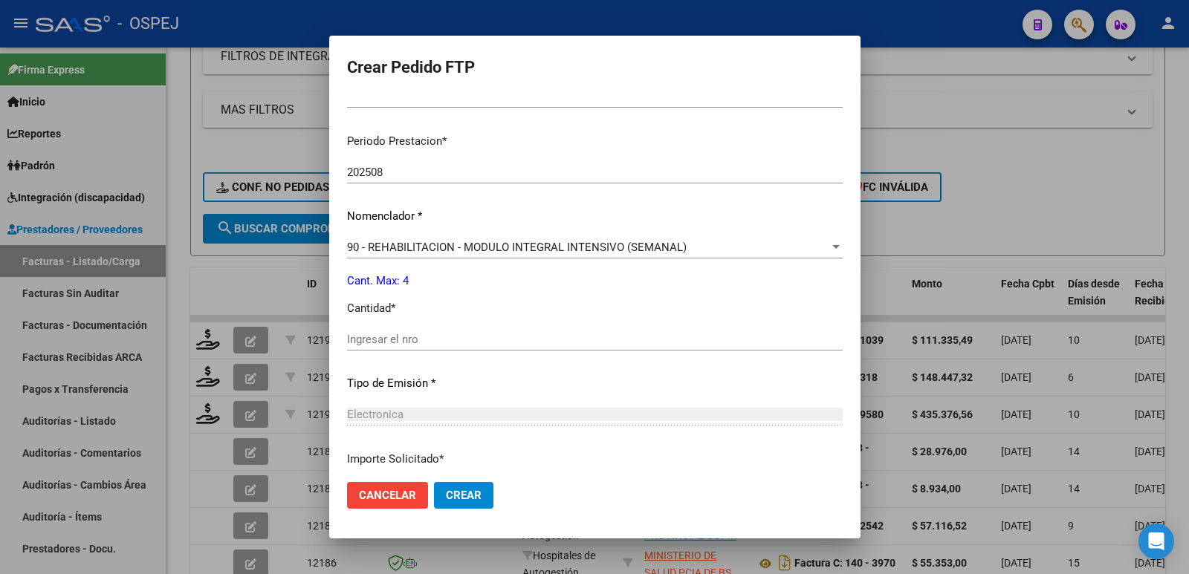
scroll to position [446, 0]
click at [415, 336] on input "Ingresar el nro" at bounding box center [595, 337] width 496 height 13
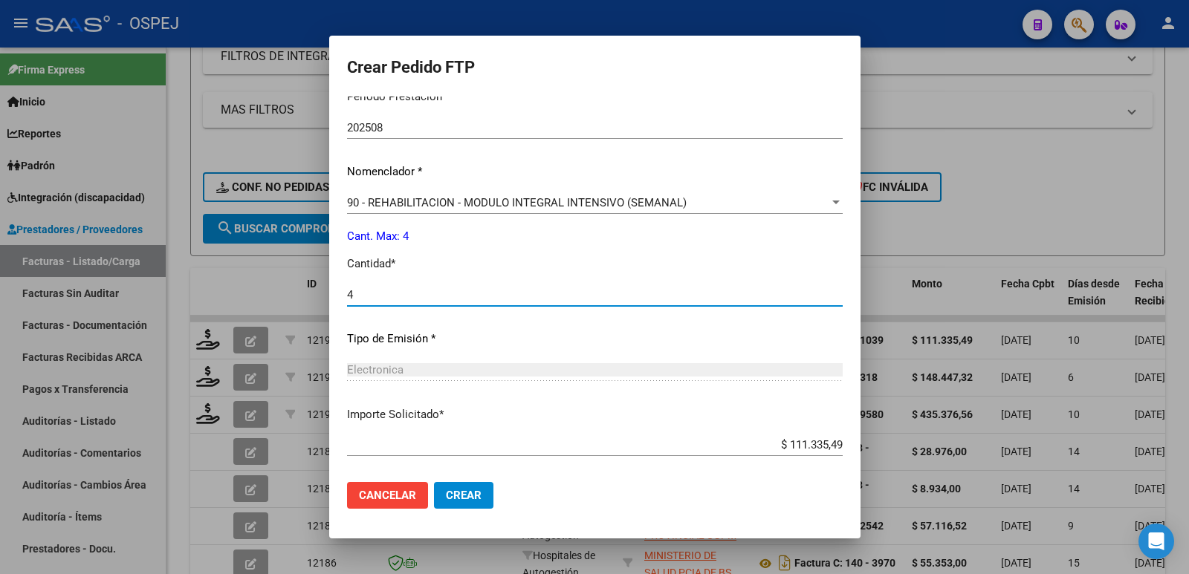
scroll to position [564, 0]
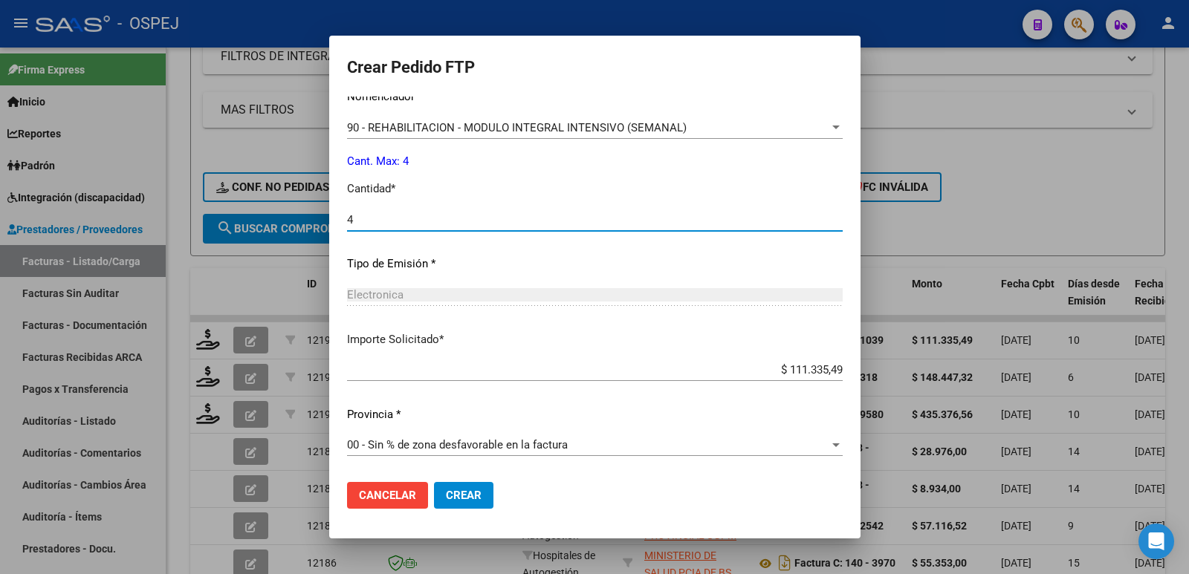
type input "4"
click at [481, 493] on span "Crear" at bounding box center [464, 495] width 36 height 13
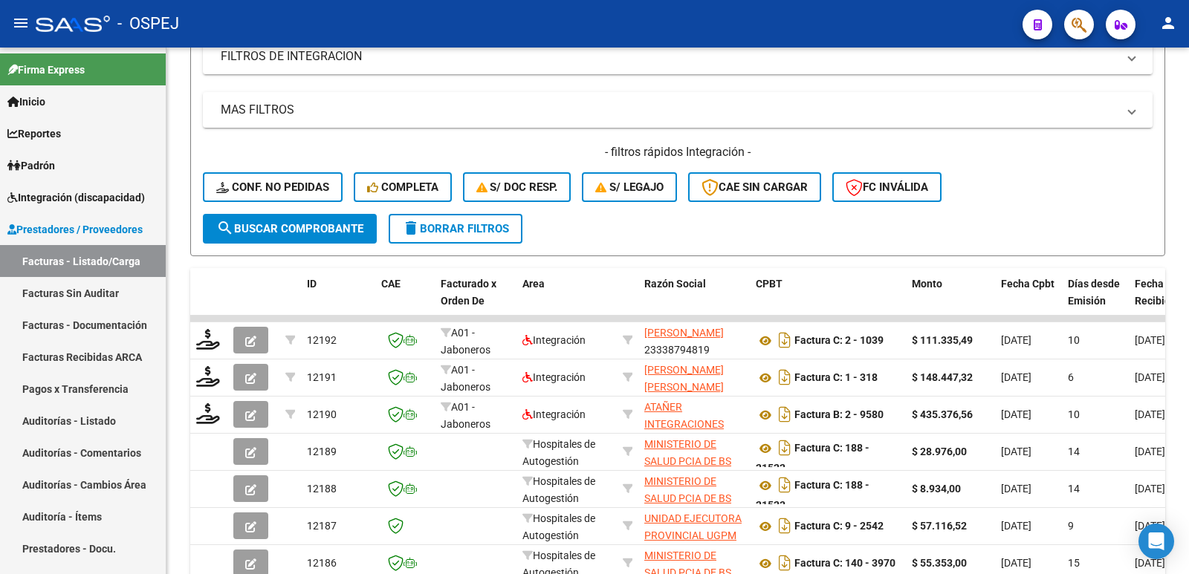
scroll to position [0, 0]
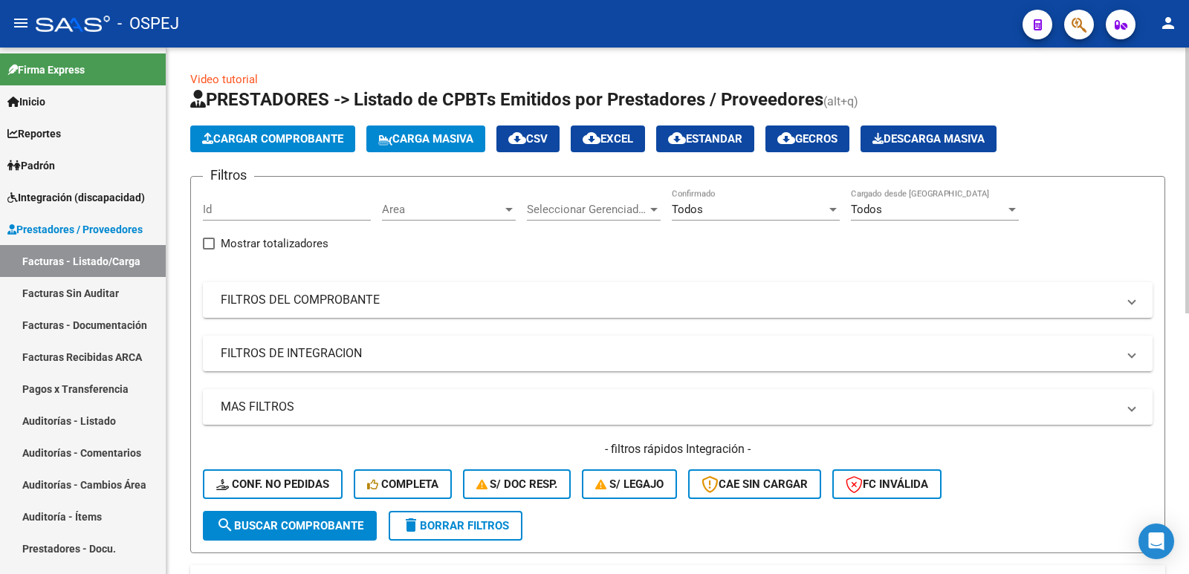
click at [305, 133] on span "Cargar Comprobante" at bounding box center [272, 138] width 141 height 13
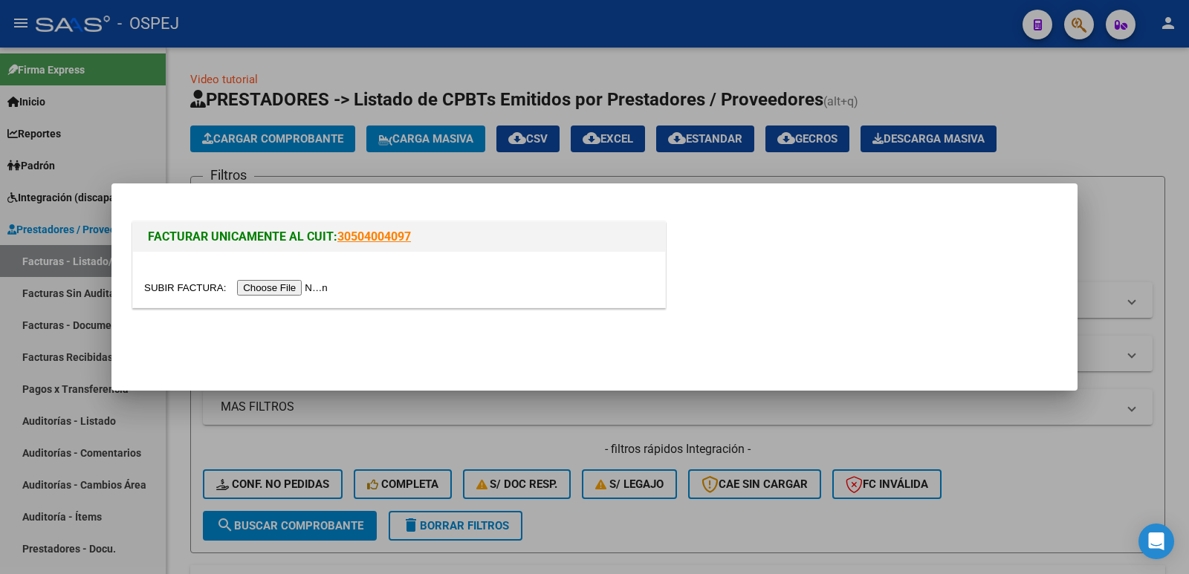
click at [273, 288] on input "file" at bounding box center [238, 288] width 188 height 16
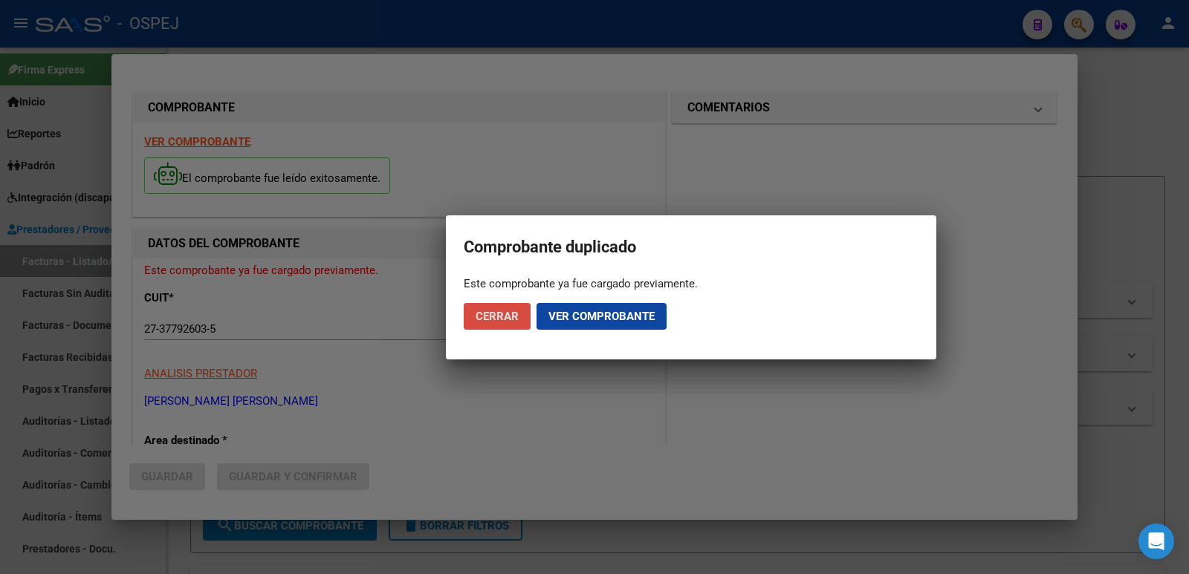
click at [493, 320] on span "Cerrar" at bounding box center [497, 316] width 43 height 13
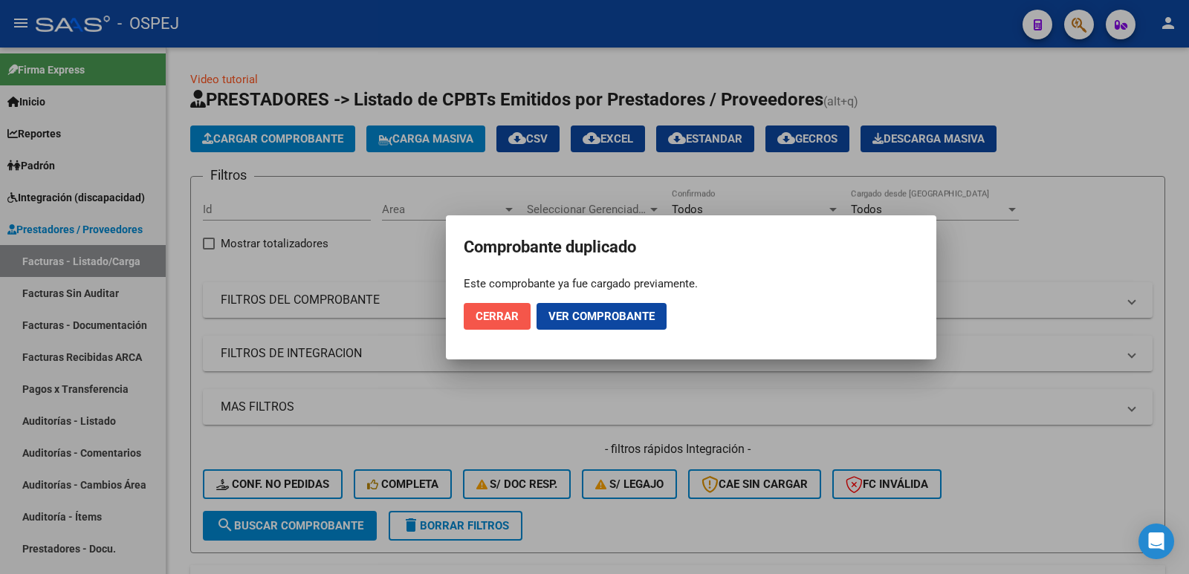
click at [487, 313] on span "Cerrar" at bounding box center [497, 316] width 43 height 13
